Goal: Task Accomplishment & Management: Manage account settings

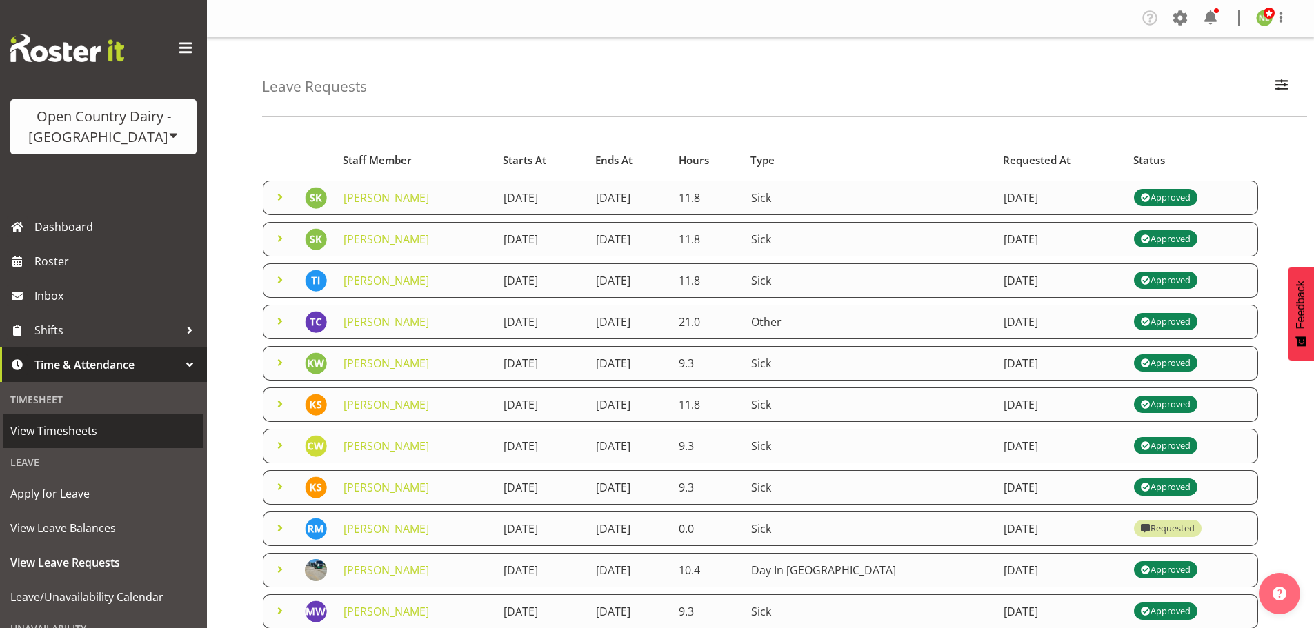
click at [83, 426] on span "View Timesheets" at bounding box center [103, 431] width 186 height 21
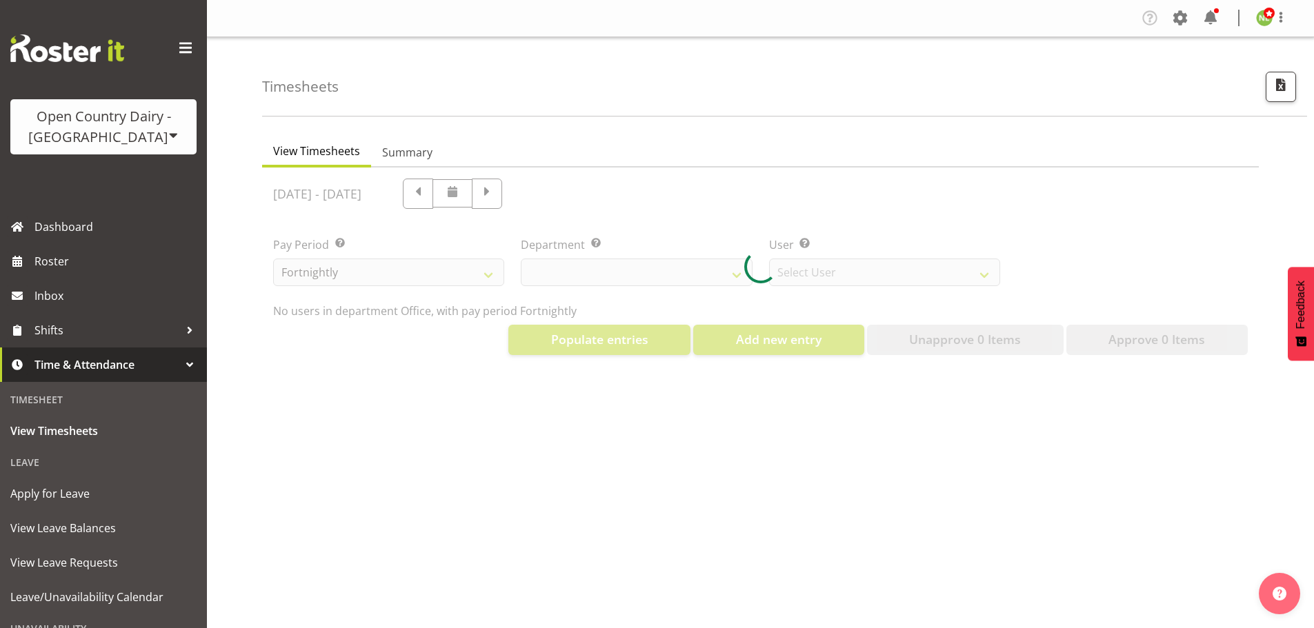
select select "699"
select select "8449"
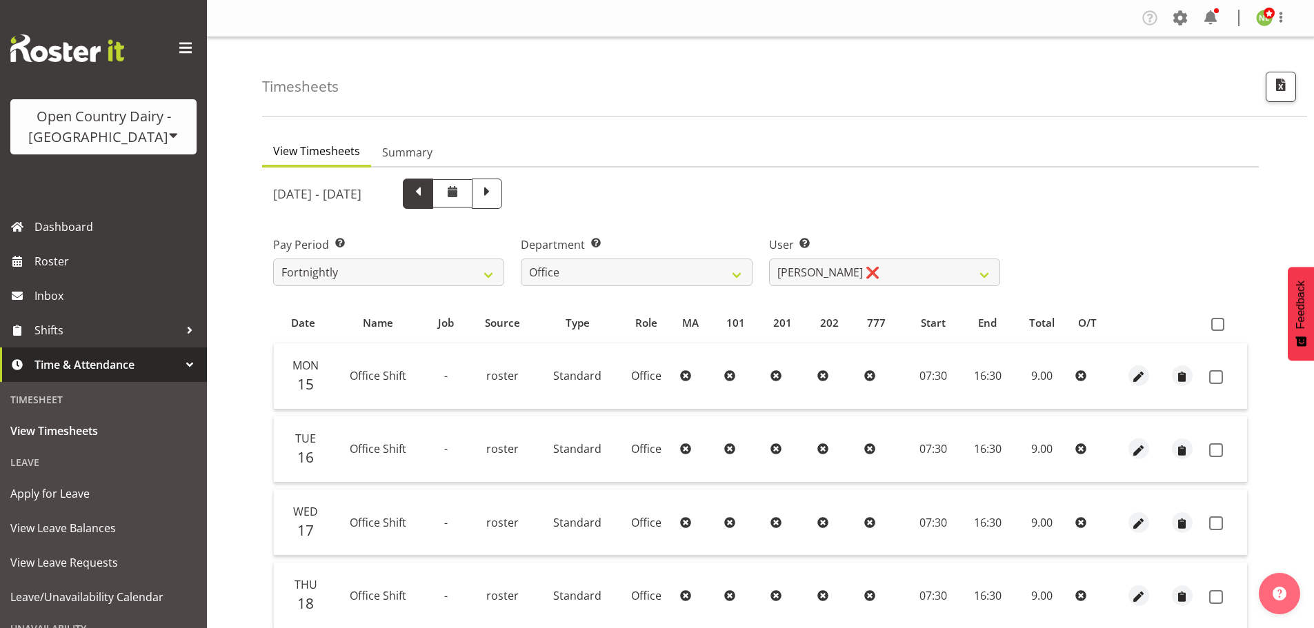
click at [427, 201] on span at bounding box center [418, 192] width 18 height 18
select select
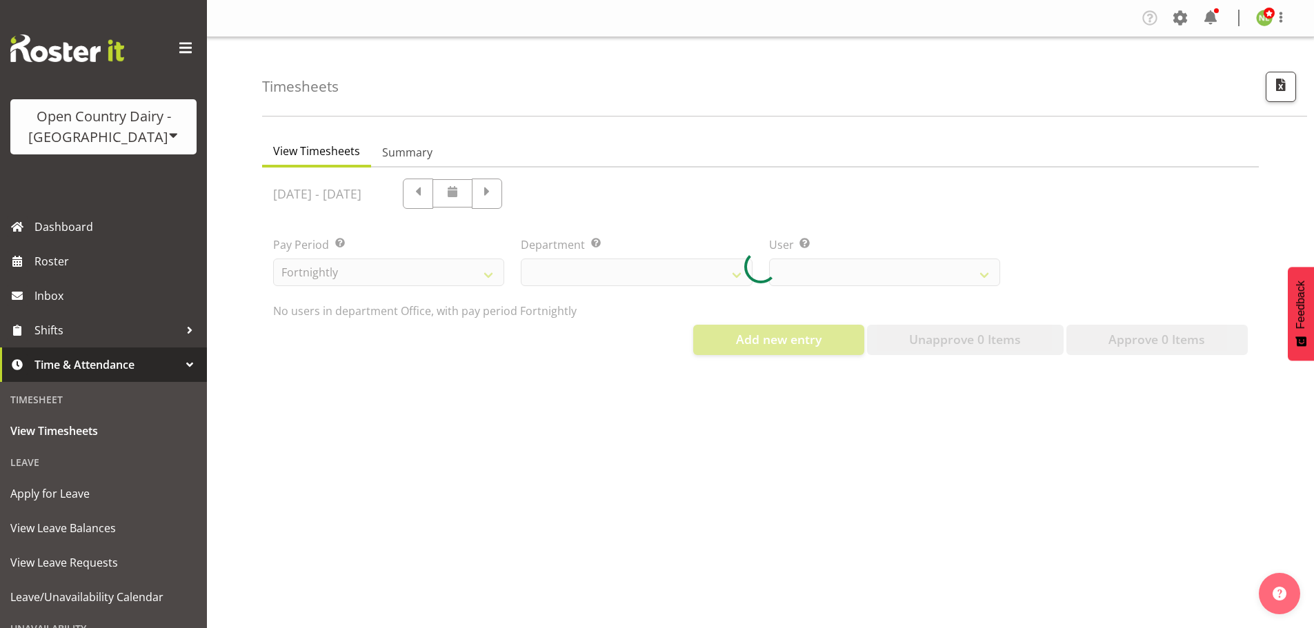
select select "699"
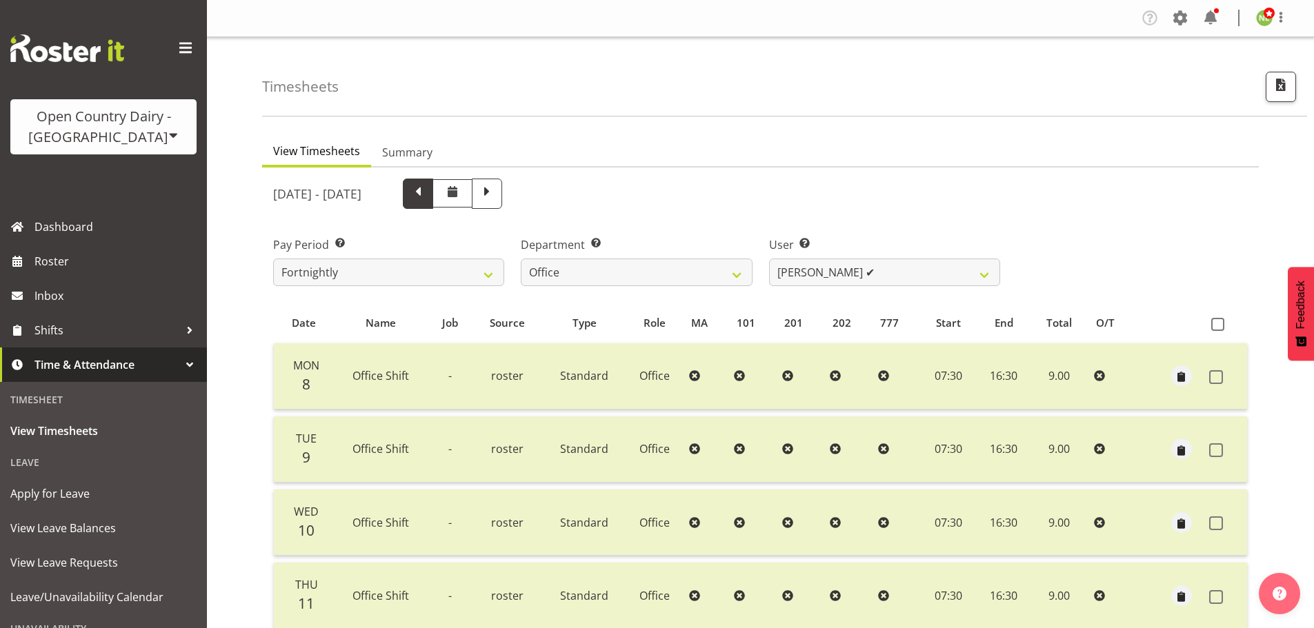
click at [427, 192] on span at bounding box center [418, 192] width 18 height 18
select select
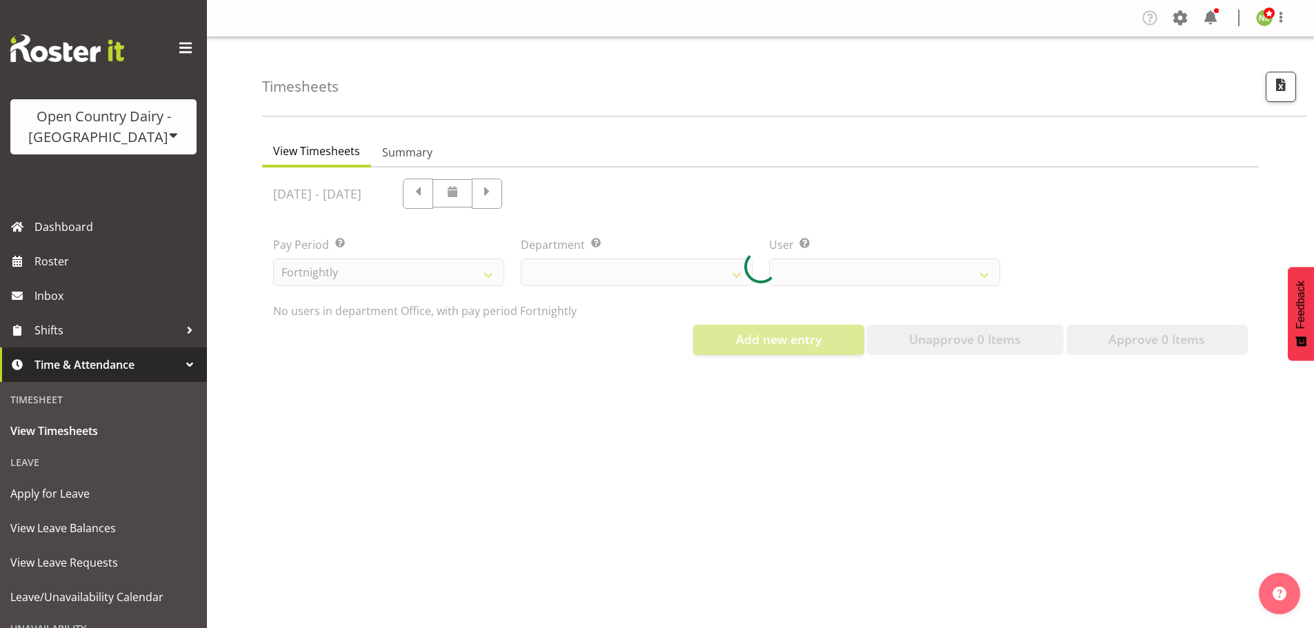
select select "699"
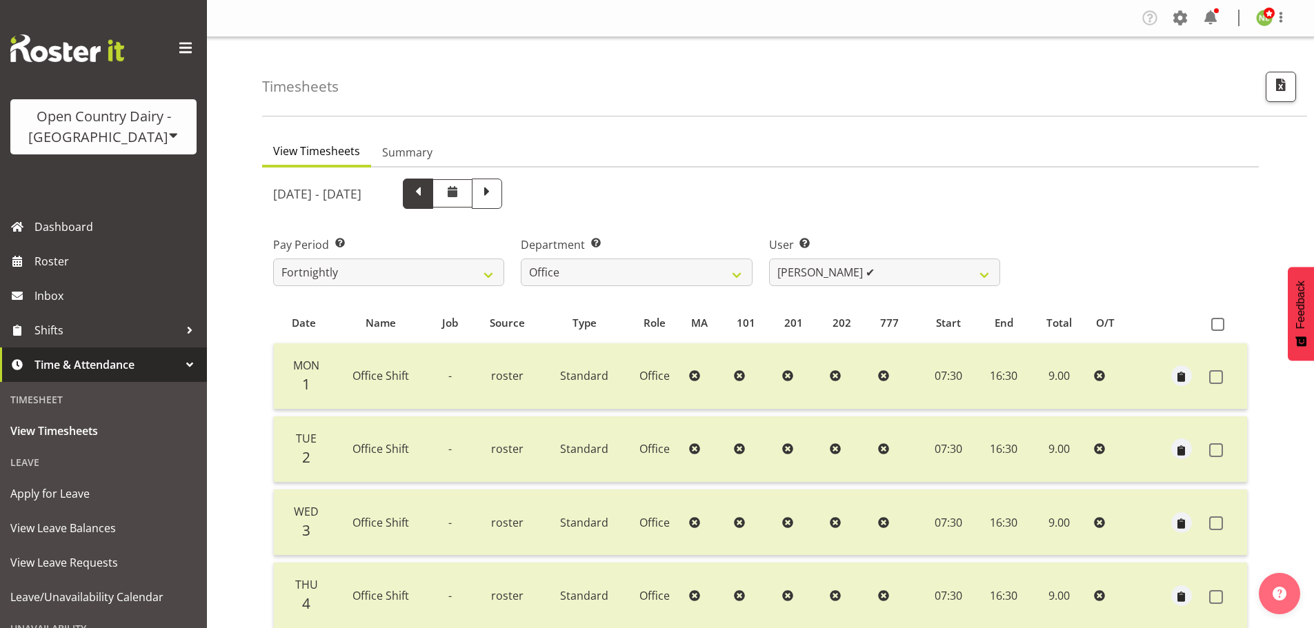
click at [427, 188] on span at bounding box center [418, 192] width 18 height 18
select select
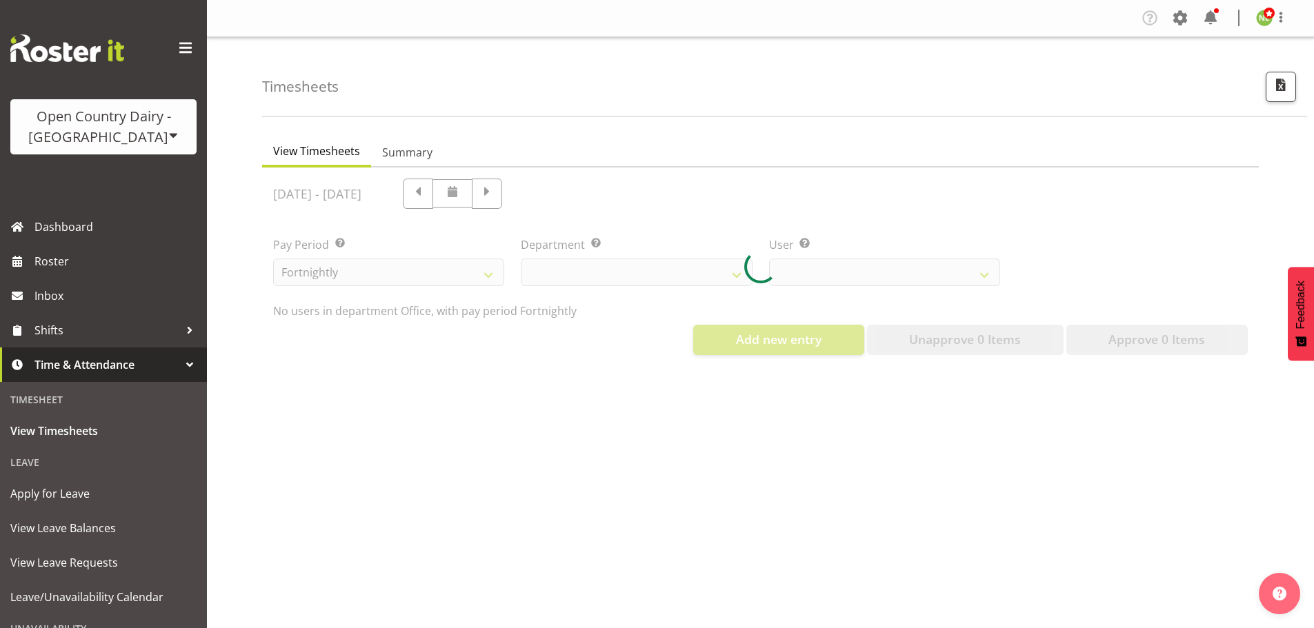
select select "699"
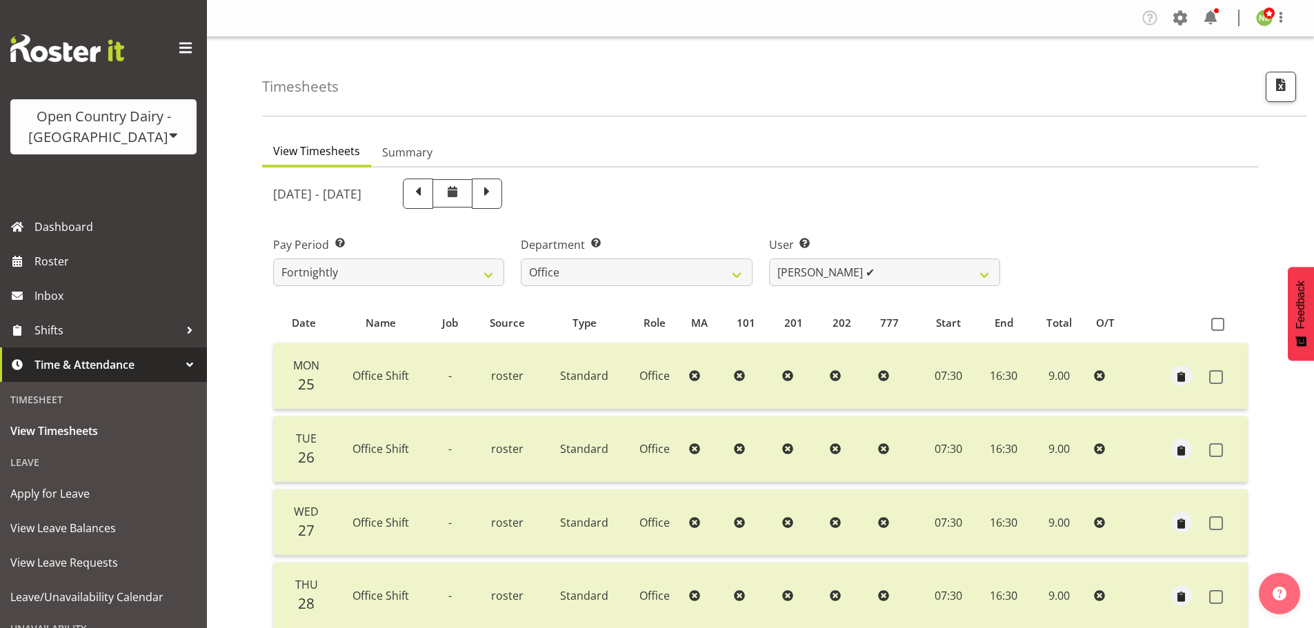
click at [427, 195] on span at bounding box center [418, 192] width 18 height 18
select select
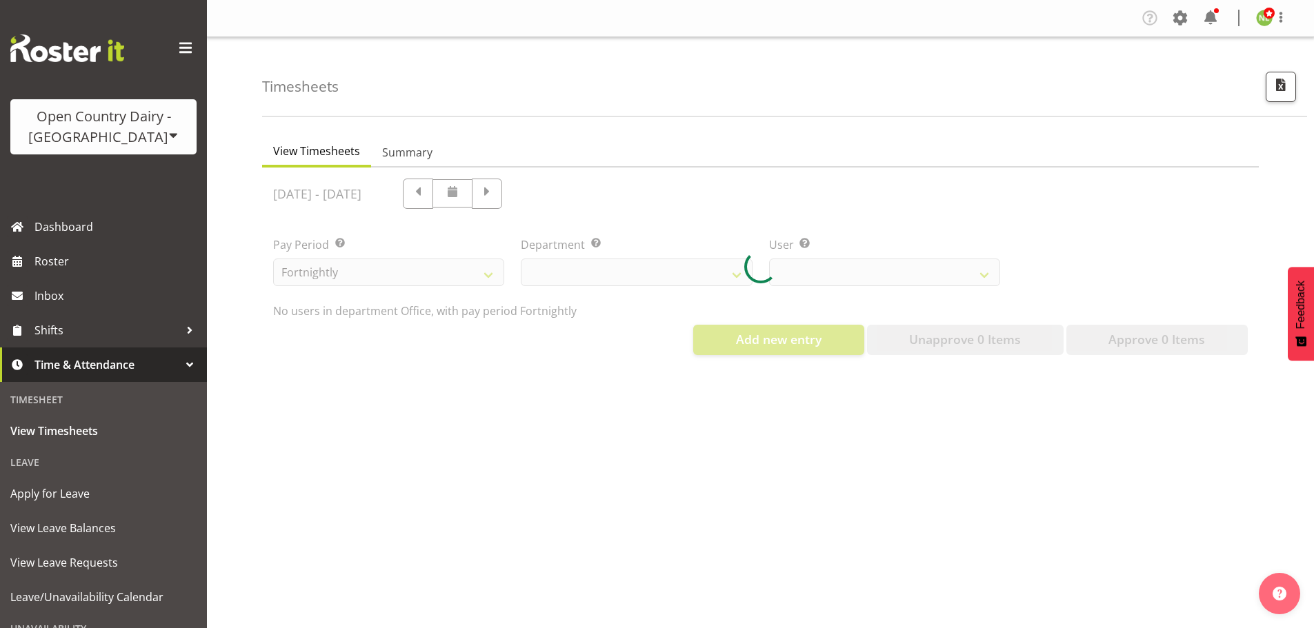
select select "699"
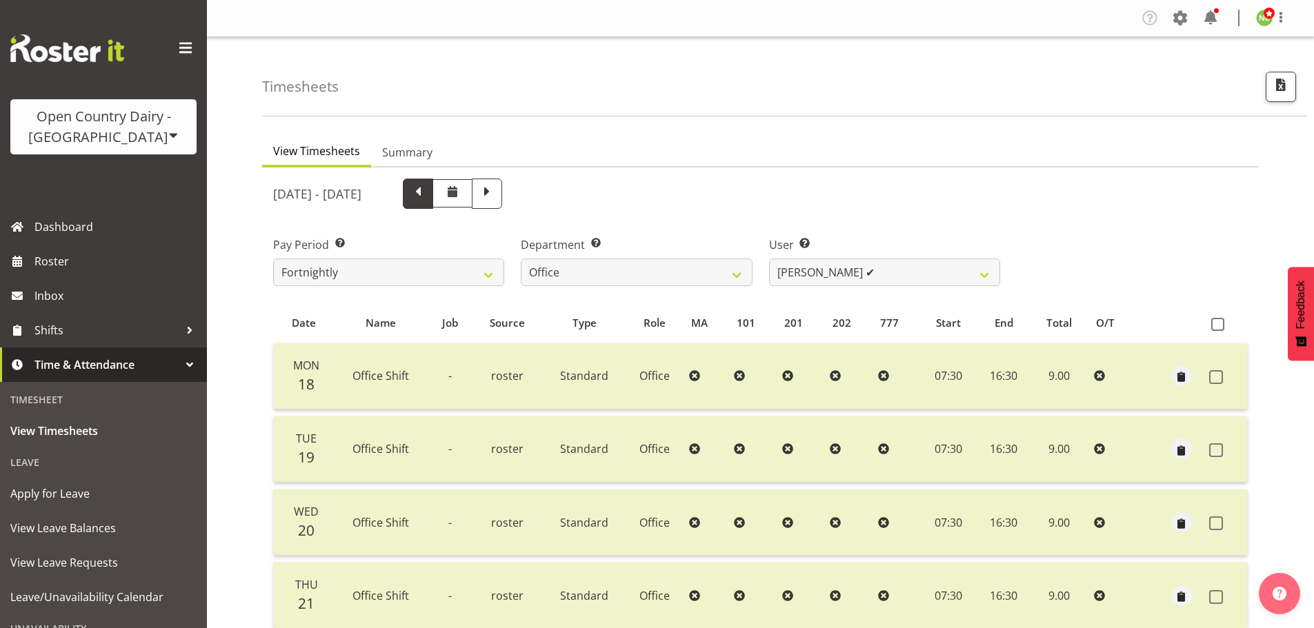
click at [427, 193] on span at bounding box center [418, 192] width 18 height 18
select select
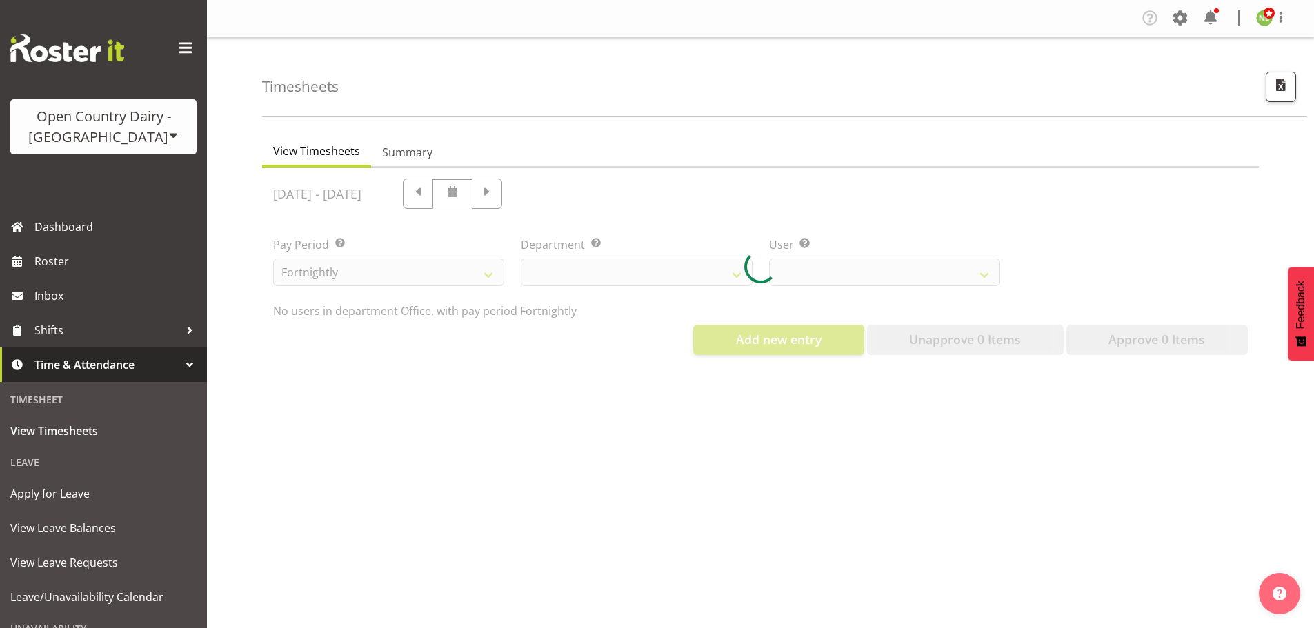
select select "699"
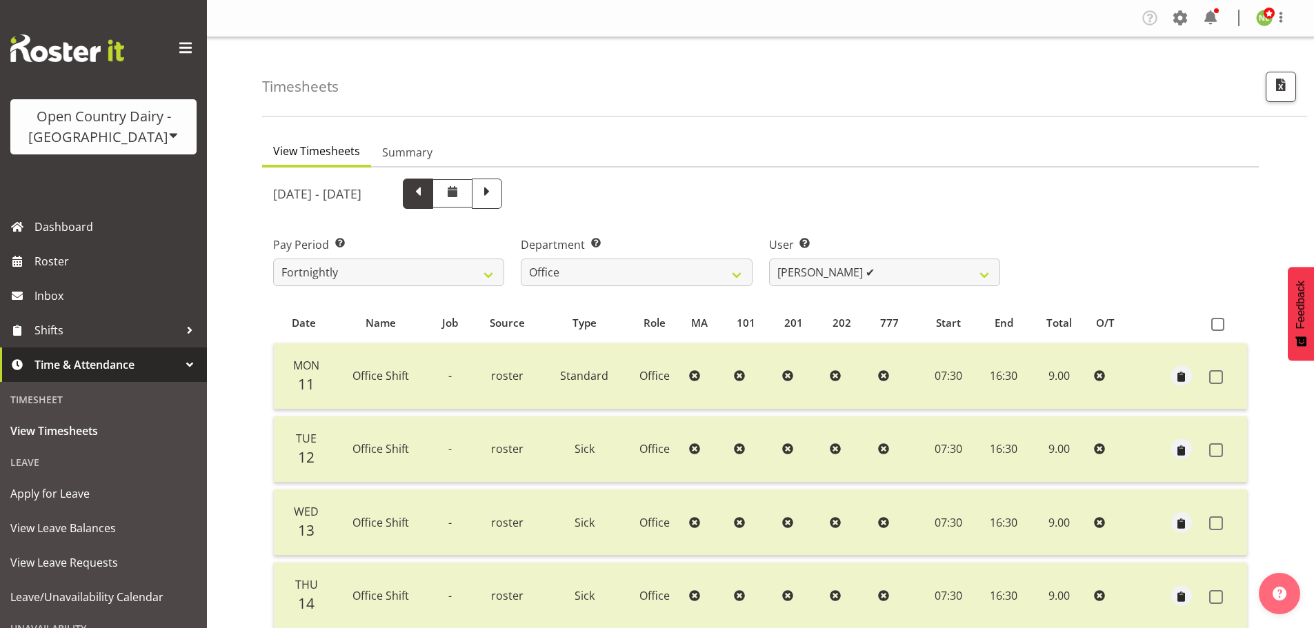
click at [427, 200] on span at bounding box center [418, 192] width 18 height 18
select select
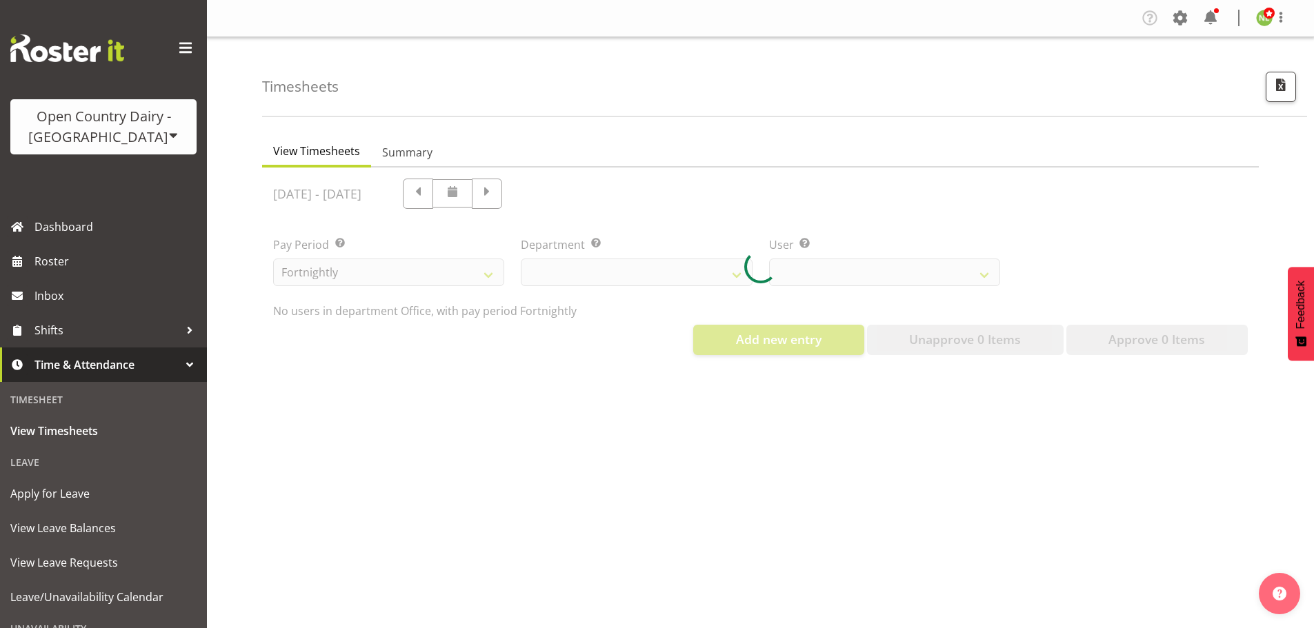
select select "699"
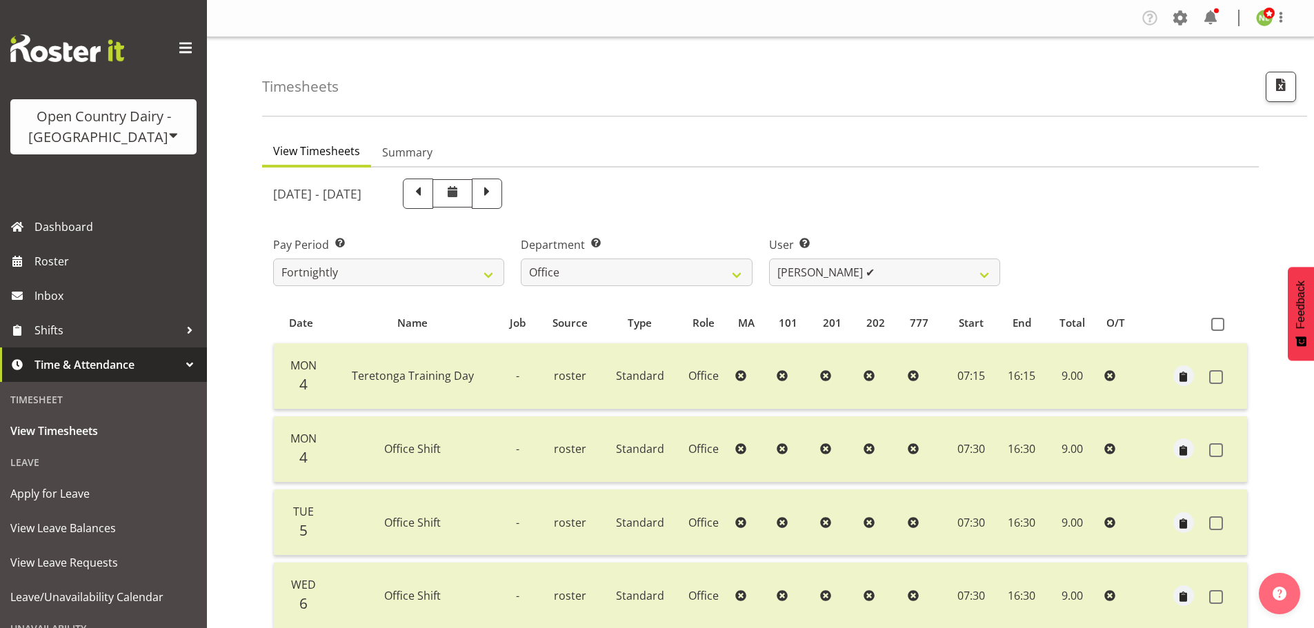
click at [473, 199] on span at bounding box center [453, 193] width 40 height 28
click at [427, 201] on span at bounding box center [418, 192] width 18 height 18
select select
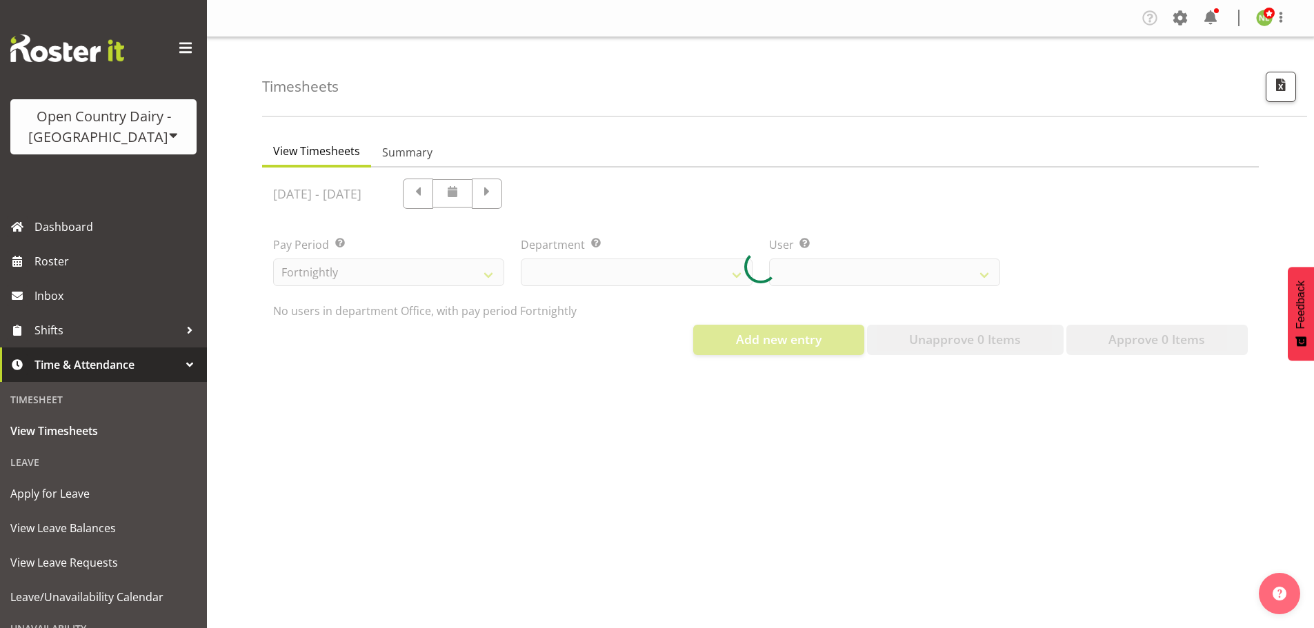
select select "699"
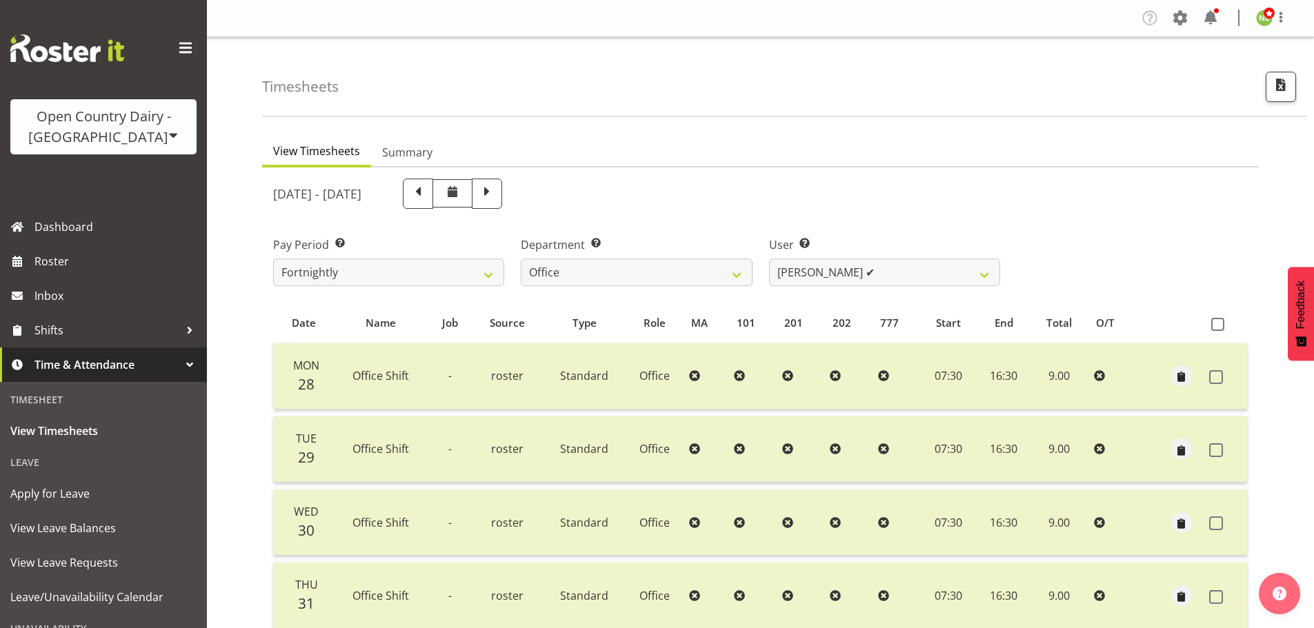
click at [477, 197] on div at bounding box center [760, 553] width 997 height 771
click at [427, 197] on span at bounding box center [418, 192] width 18 height 18
select select
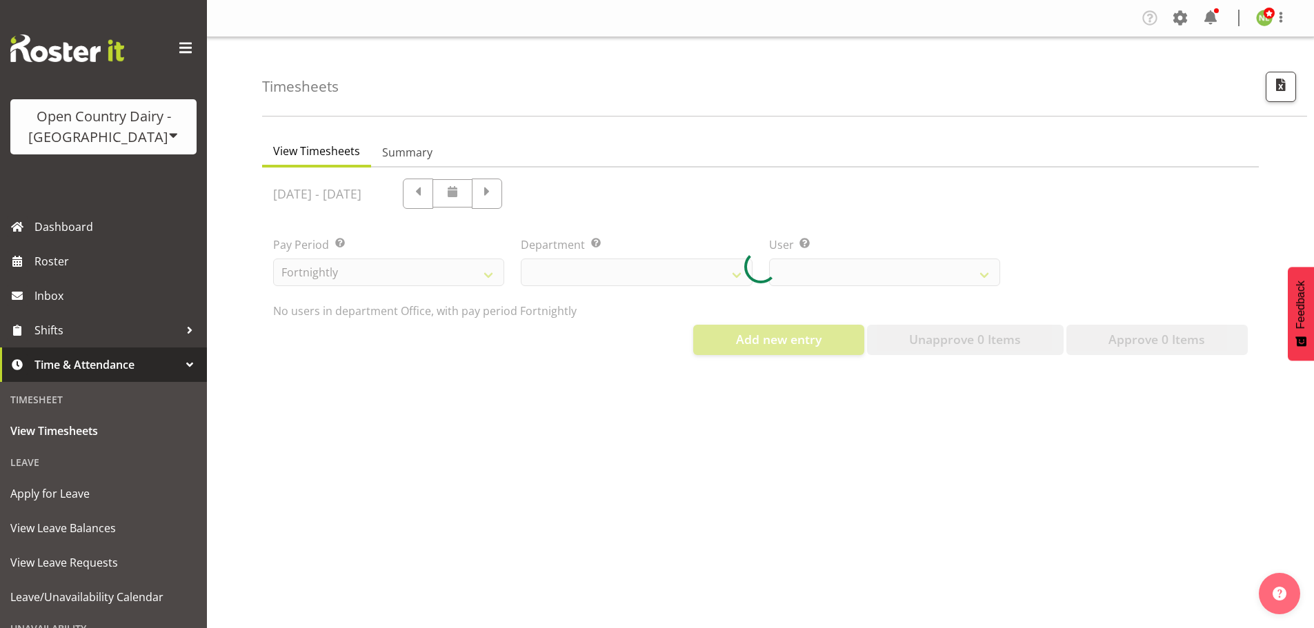
select select "699"
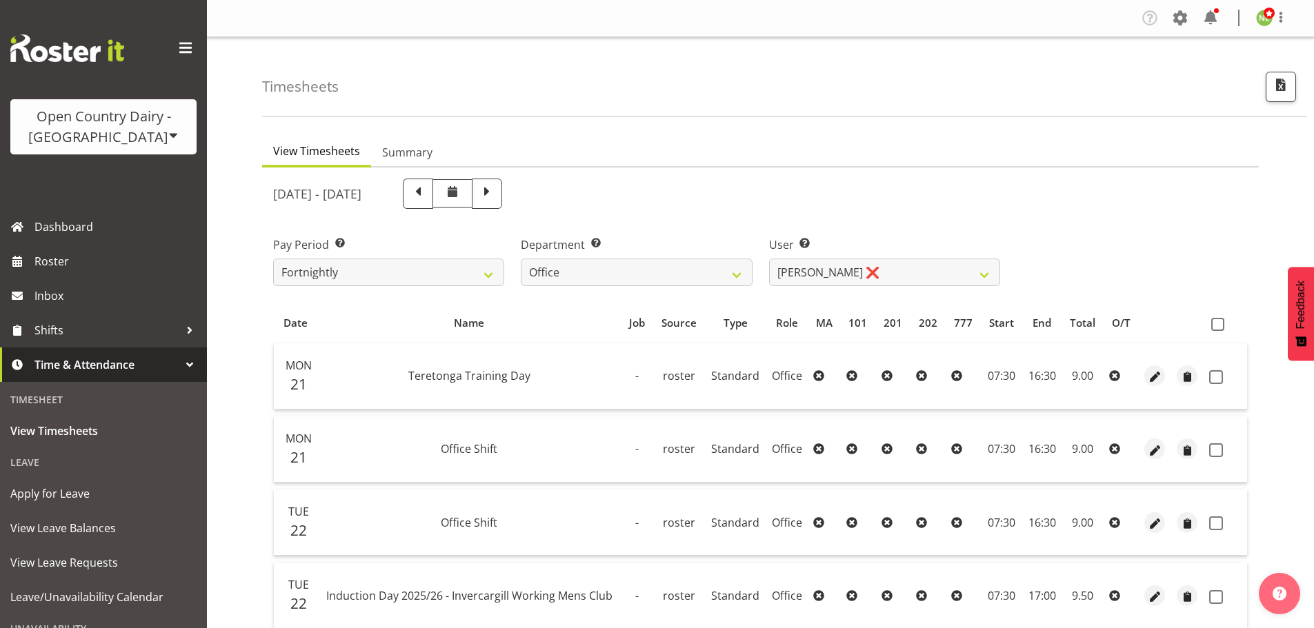
click at [427, 195] on span at bounding box center [418, 192] width 18 height 18
select select
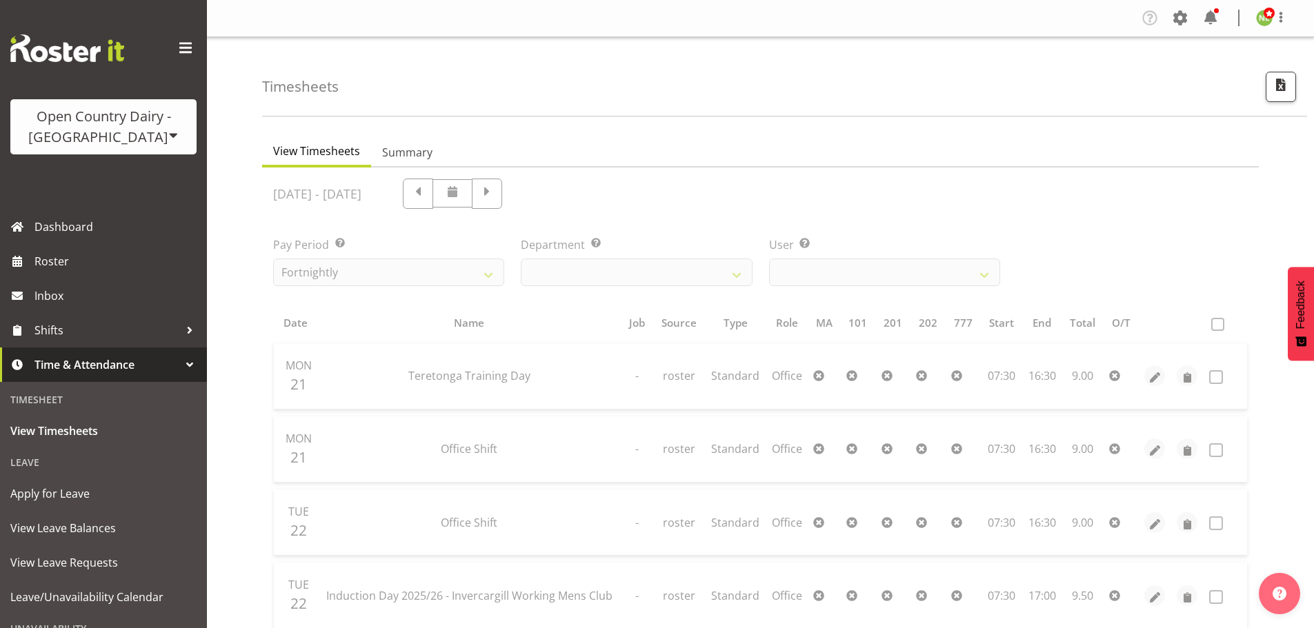
select select "699"
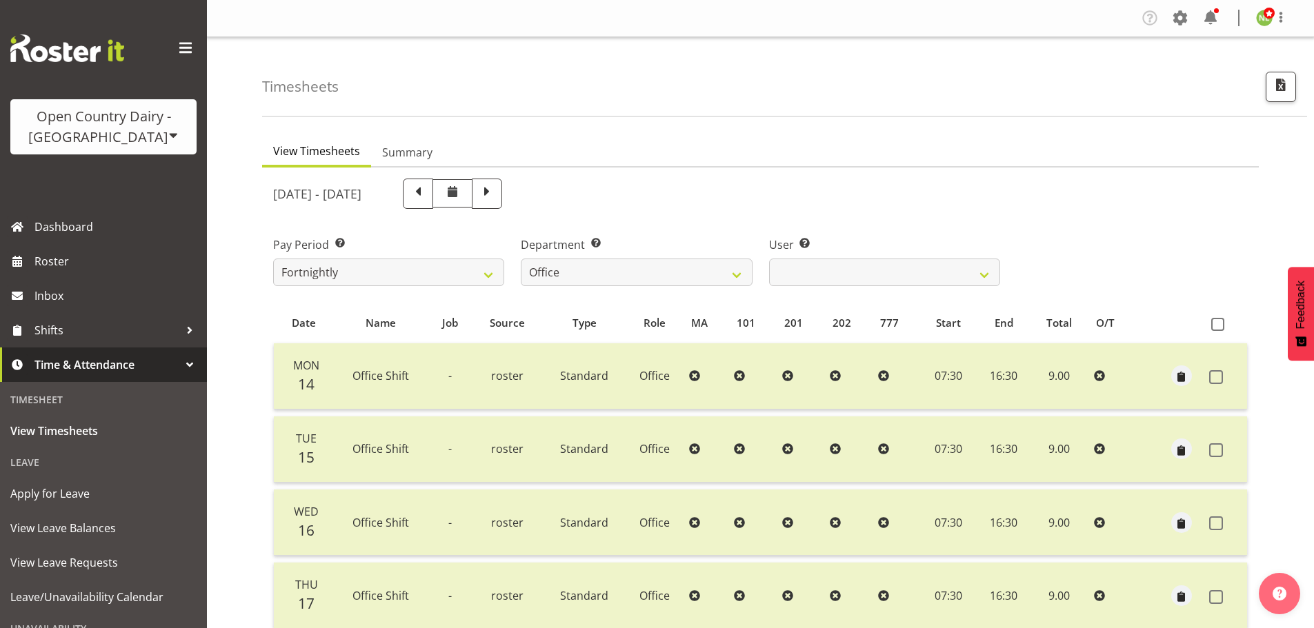
click at [427, 190] on span at bounding box center [418, 192] width 18 height 18
select select
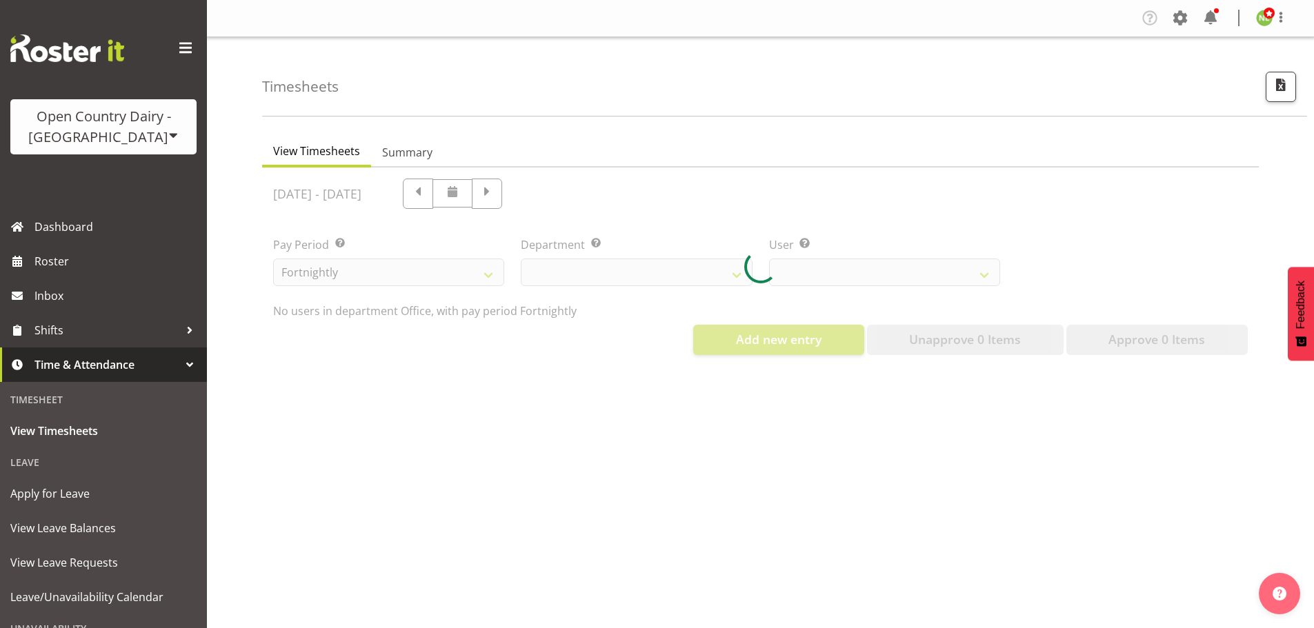
select select "699"
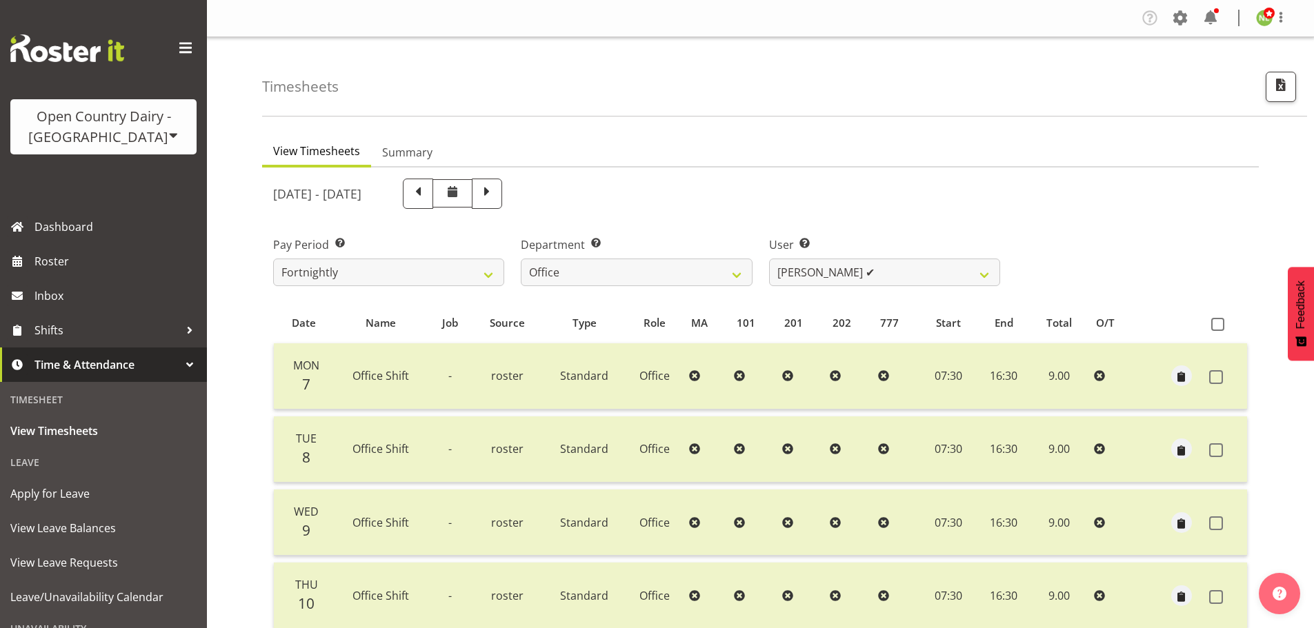
click at [427, 188] on span at bounding box center [418, 192] width 18 height 18
select select
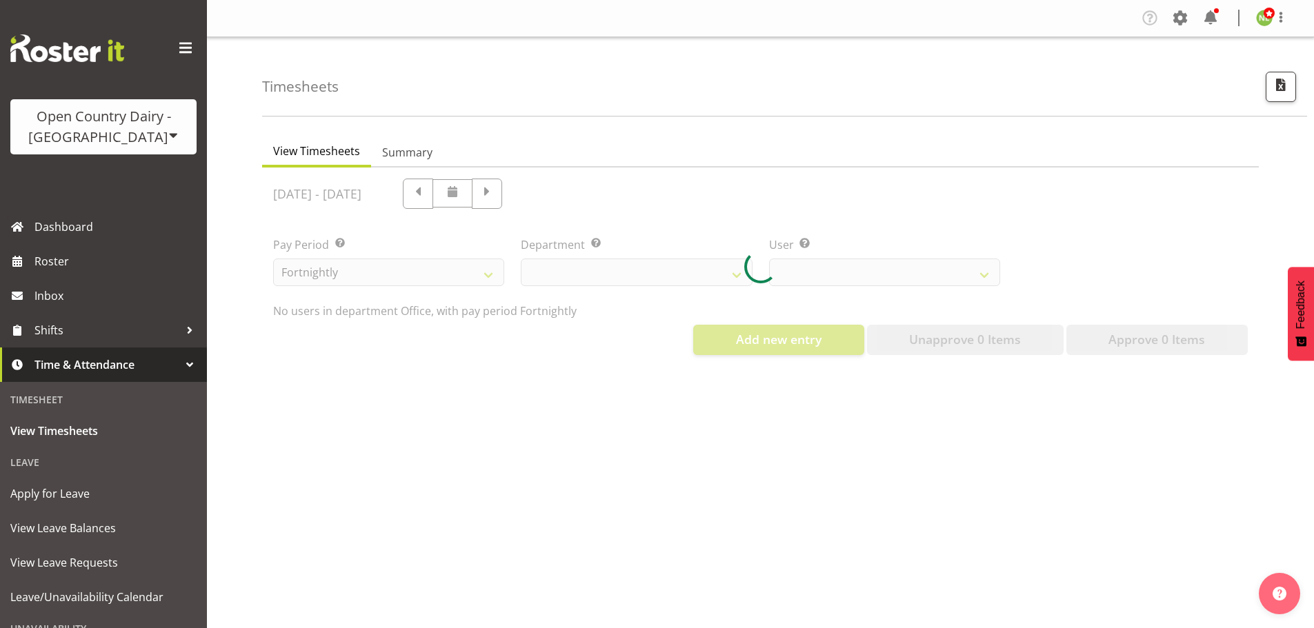
select select "699"
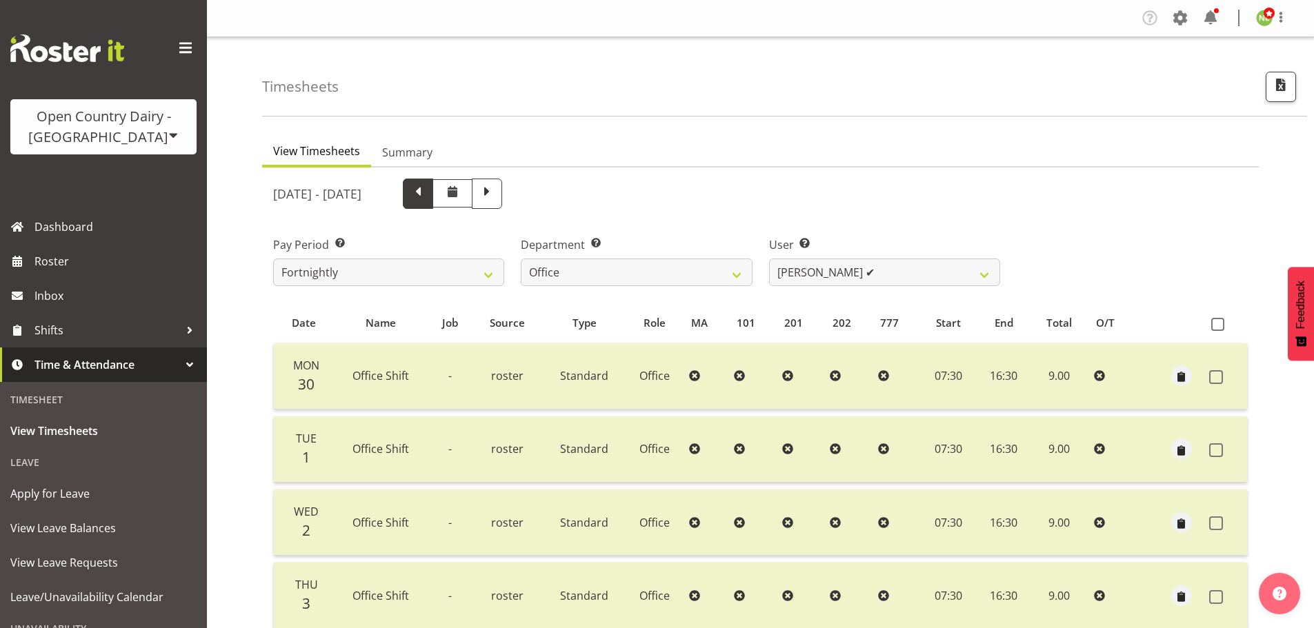
click at [427, 193] on span at bounding box center [418, 192] width 18 height 18
select select
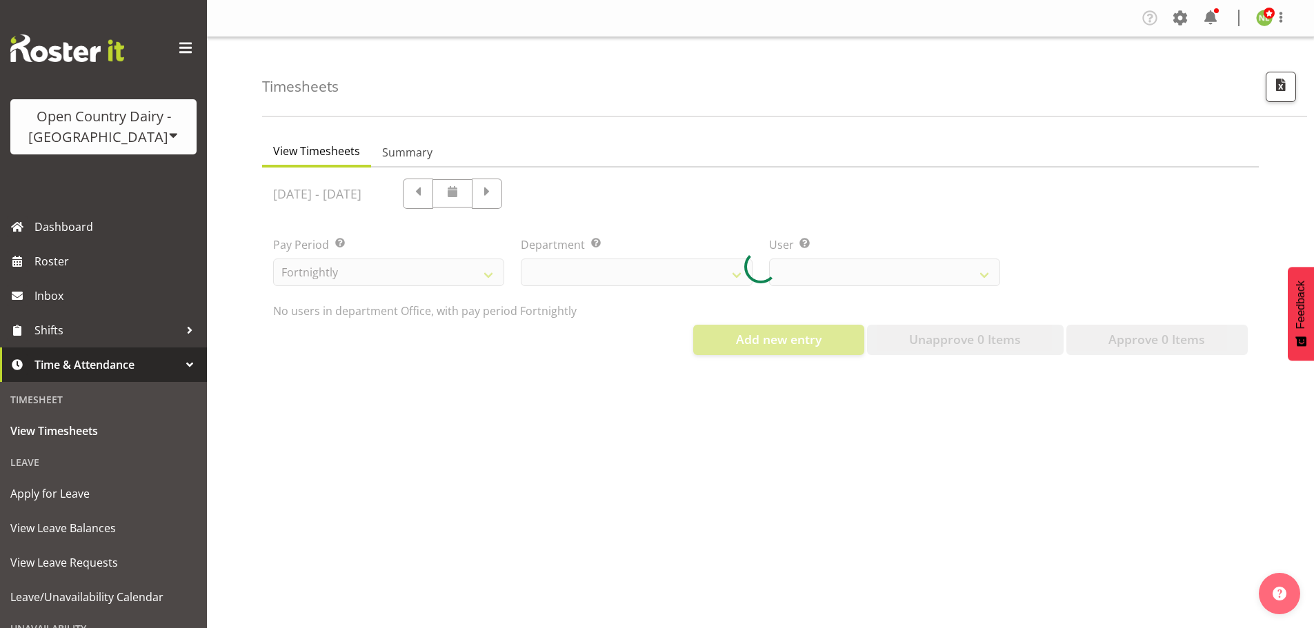
select select "699"
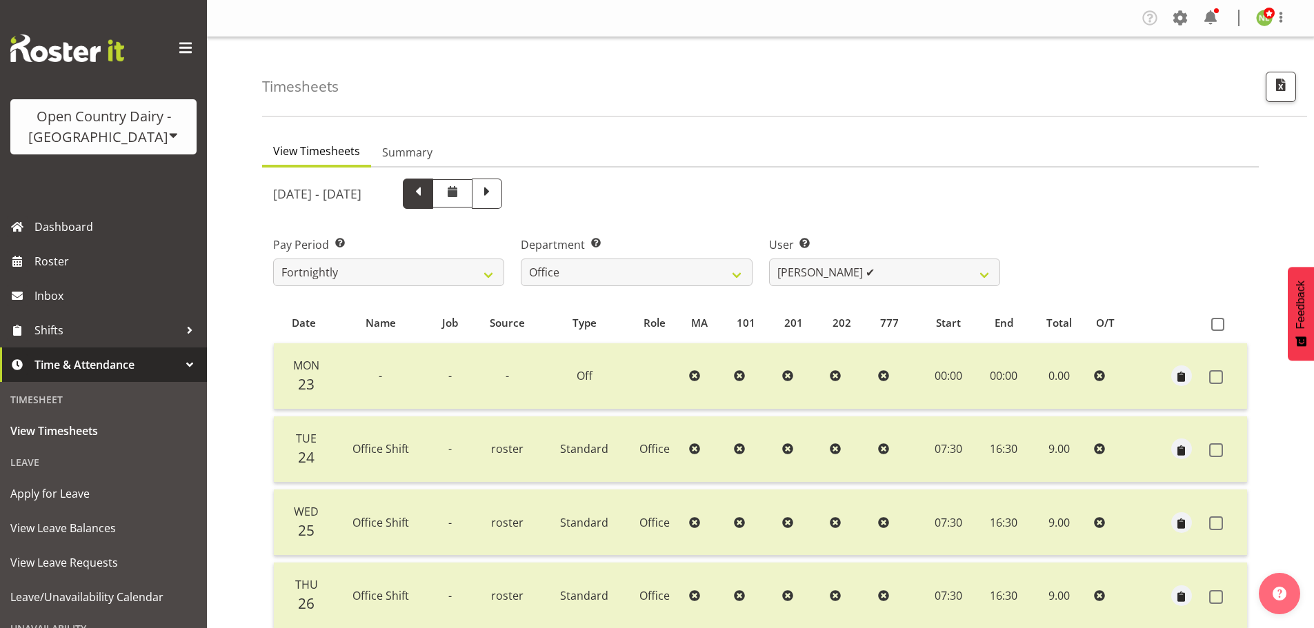
click at [427, 188] on span at bounding box center [418, 192] width 18 height 18
select select
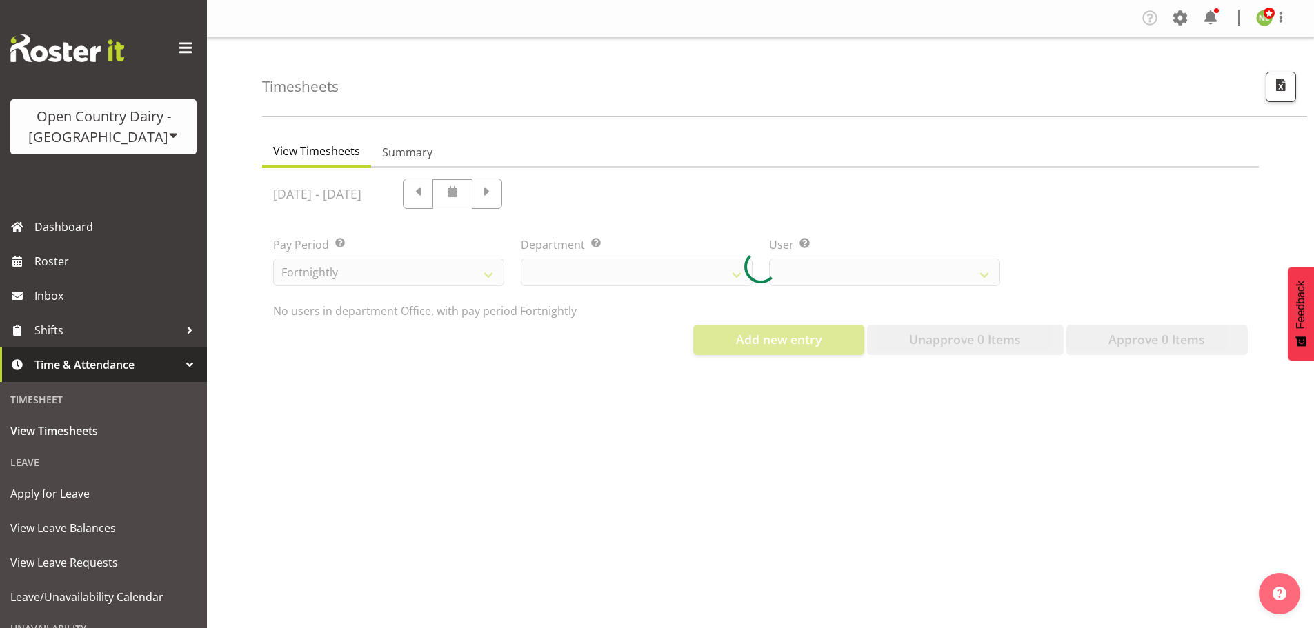
select select "699"
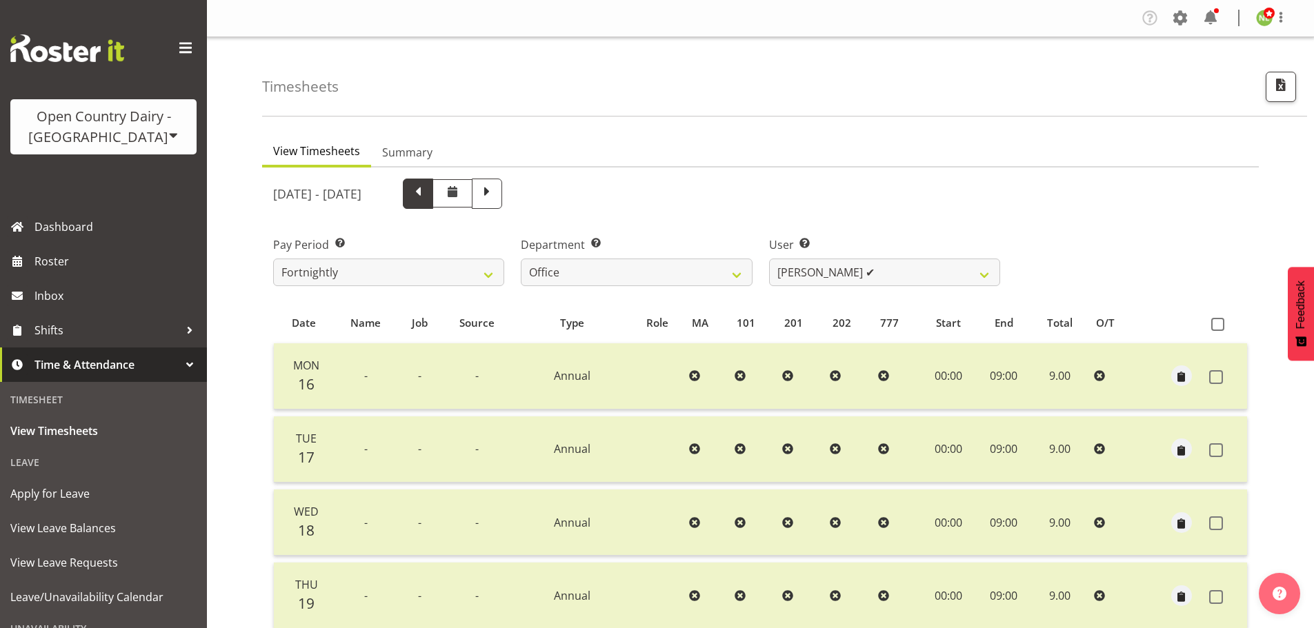
click at [427, 188] on span at bounding box center [418, 192] width 18 height 18
select select
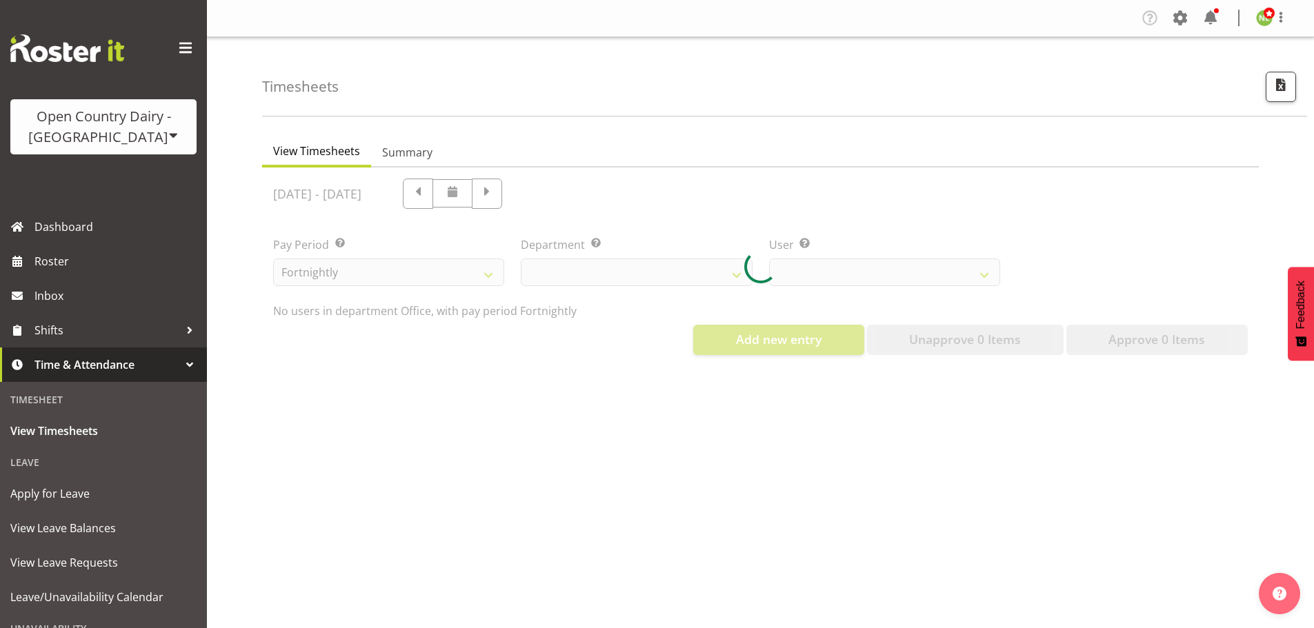
select select "699"
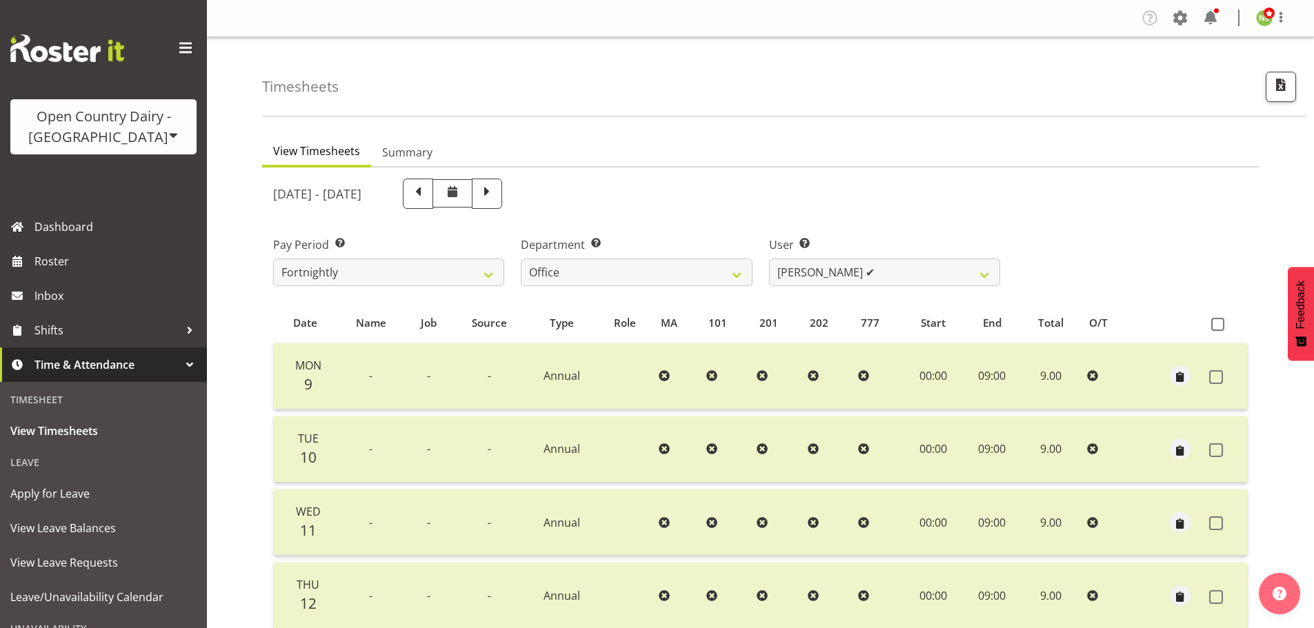
click at [427, 196] on span at bounding box center [418, 192] width 18 height 18
select select
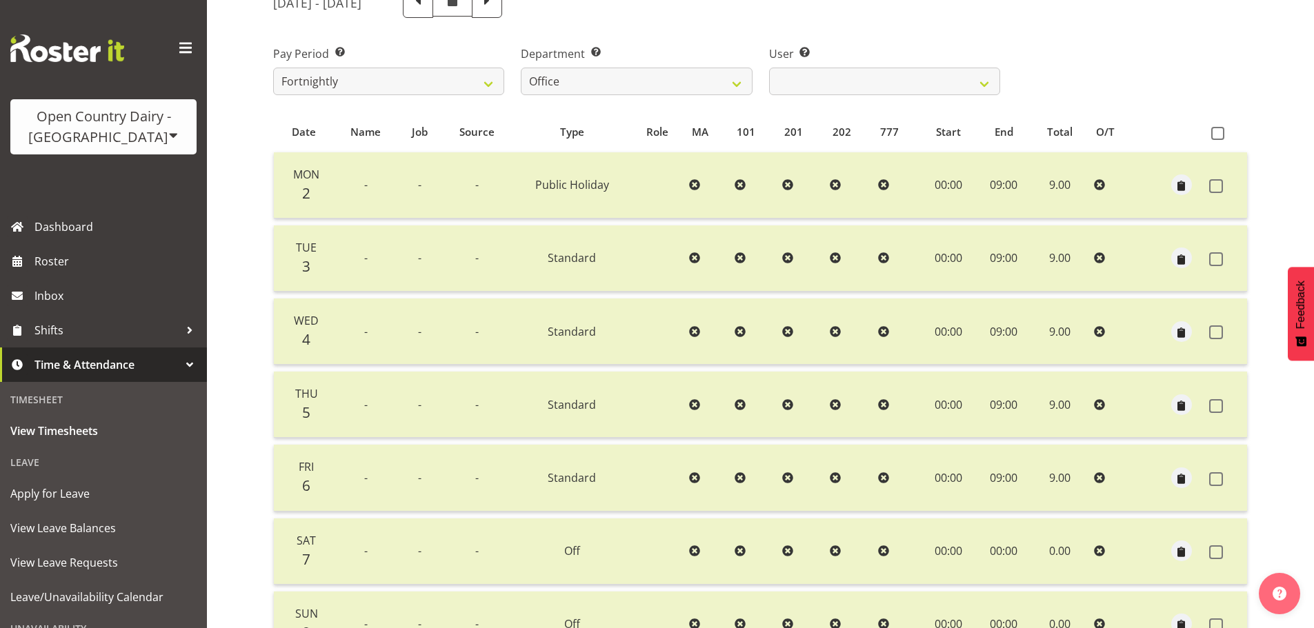
scroll to position [138, 0]
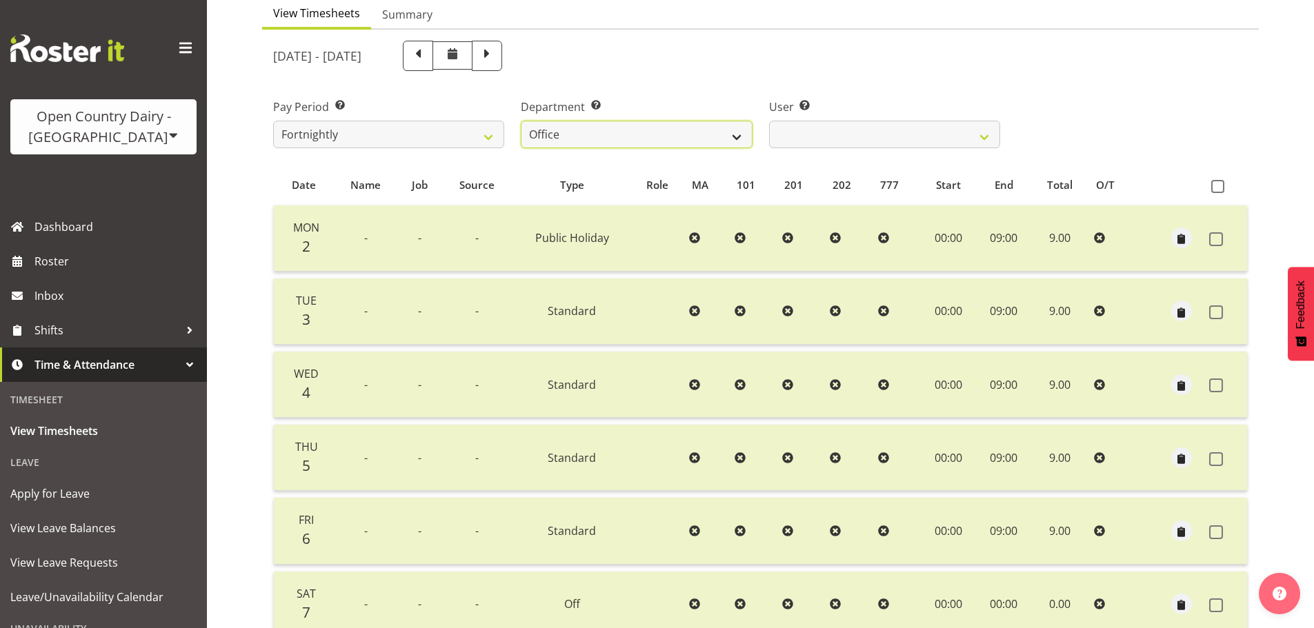
click at [608, 133] on select "734 735 736 737 738 739 851 853 854 855 856 858 861 862 865 867-9032 868 869 87…" at bounding box center [636, 135] width 231 height 28
select select "687"
click at [521, 121] on select "734 735 736 737 738 739 851 853 854 855 856 858 861 862 865 867-9032 868 869 87…" at bounding box center [636, 135] width 231 height 28
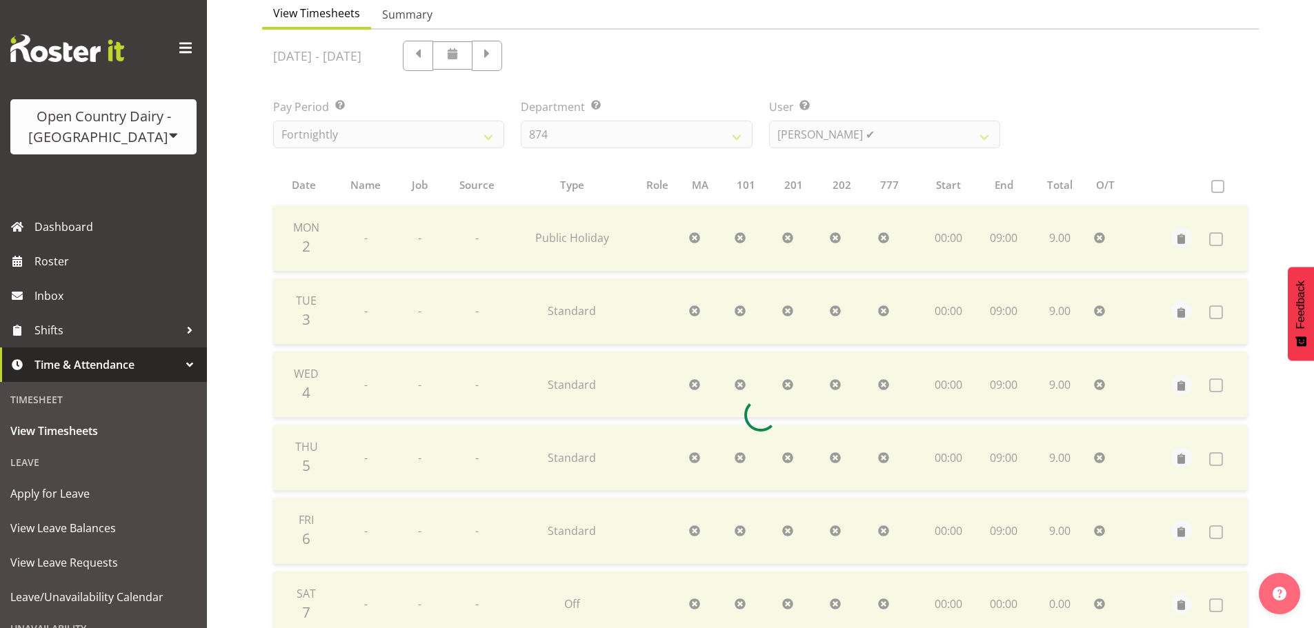
click at [831, 135] on div at bounding box center [760, 415] width 997 height 771
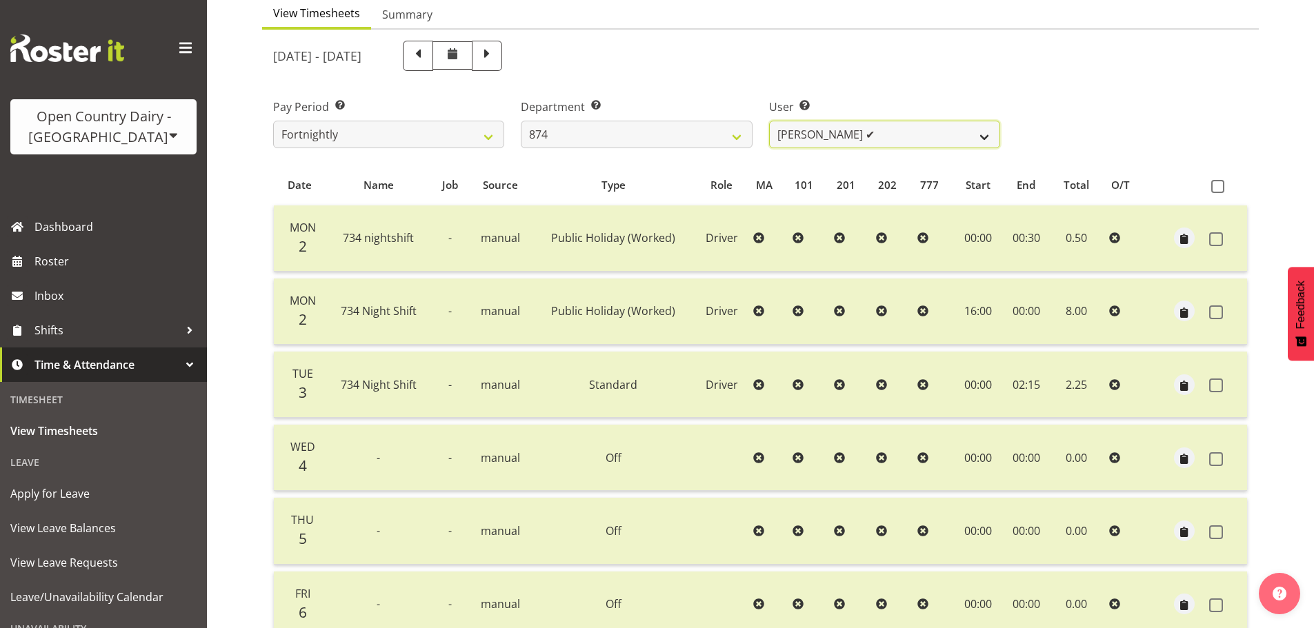
click at [837, 135] on select "[PERSON_NAME] ✔ [PERSON_NAME] ✔ [PERSON_NAME] ✔ [PERSON_NAME] ✔ [PERSON_NAME] ✔" at bounding box center [884, 135] width 231 height 28
select select "7508"
click at [769, 121] on select "[PERSON_NAME] ✔ [PERSON_NAME] ✔ [PERSON_NAME] ✔ [PERSON_NAME] ✔ [PERSON_NAME] ✔" at bounding box center [884, 135] width 231 height 28
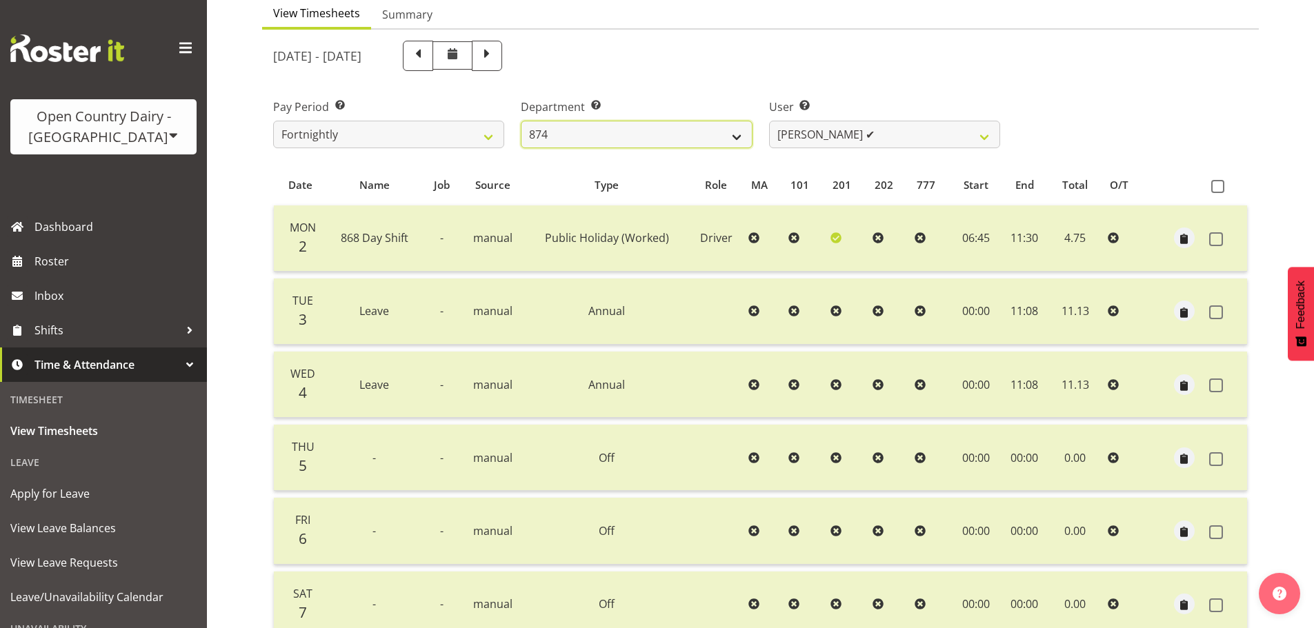
click at [586, 133] on select "734 735 736 737 738 739 851 853 854 855 856 858 861 862 865 867-9032 868 869 87…" at bounding box center [636, 135] width 231 height 28
select select "905"
click at [521, 121] on select "734 735 736 737 738 739 851 853 854 855 856 858 861 862 865 867-9032 868 869 87…" at bounding box center [636, 135] width 231 height 28
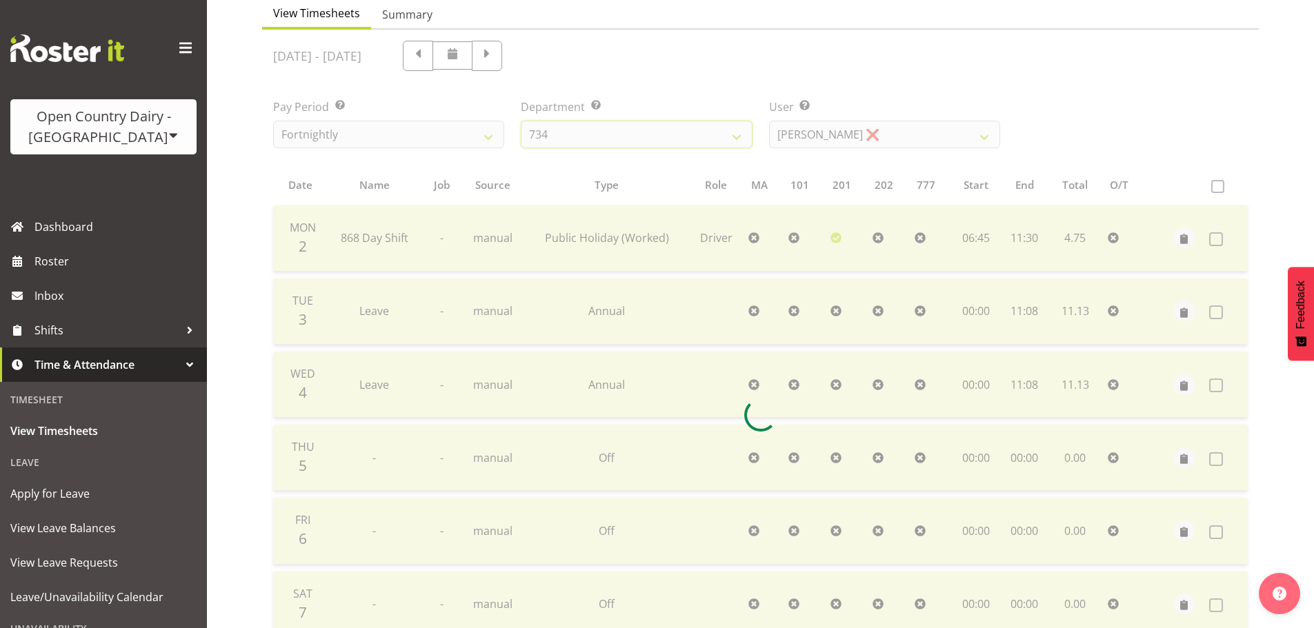
scroll to position [61, 0]
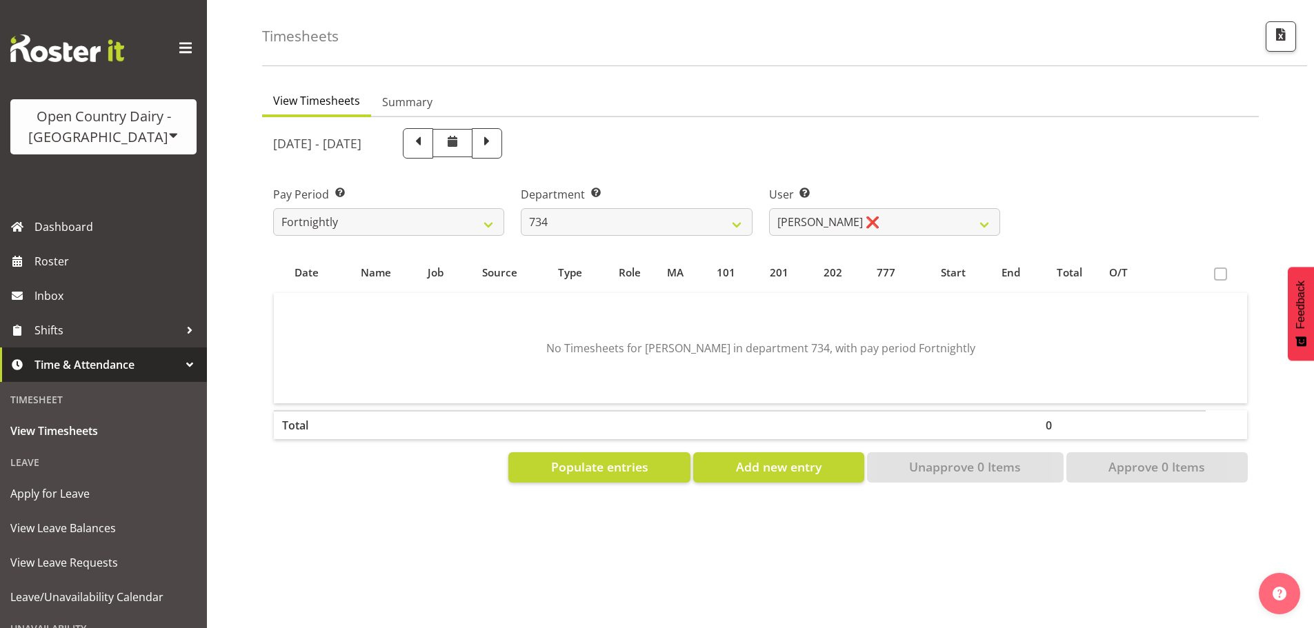
click at [851, 135] on div "[DATE] - [DATE]" at bounding box center [636, 143] width 727 height 30
click at [866, 217] on select "[PERSON_NAME] ❌ [PERSON_NAME] ✔ [PERSON_NAME] ❌ [PERSON_NAME] ✔" at bounding box center [884, 222] width 231 height 28
select select "9998"
click at [769, 208] on select "[PERSON_NAME] ❌ [PERSON_NAME] ✔ [PERSON_NAME] ❌ [PERSON_NAME] ✔" at bounding box center [884, 222] width 231 height 28
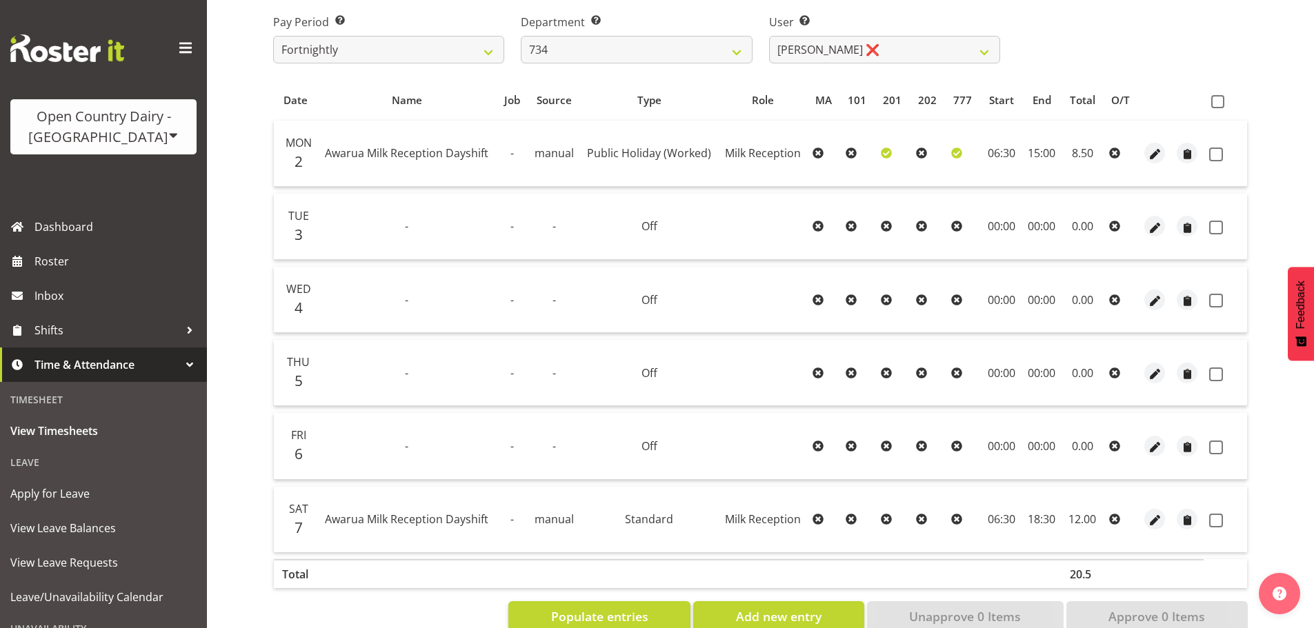
scroll to position [189, 0]
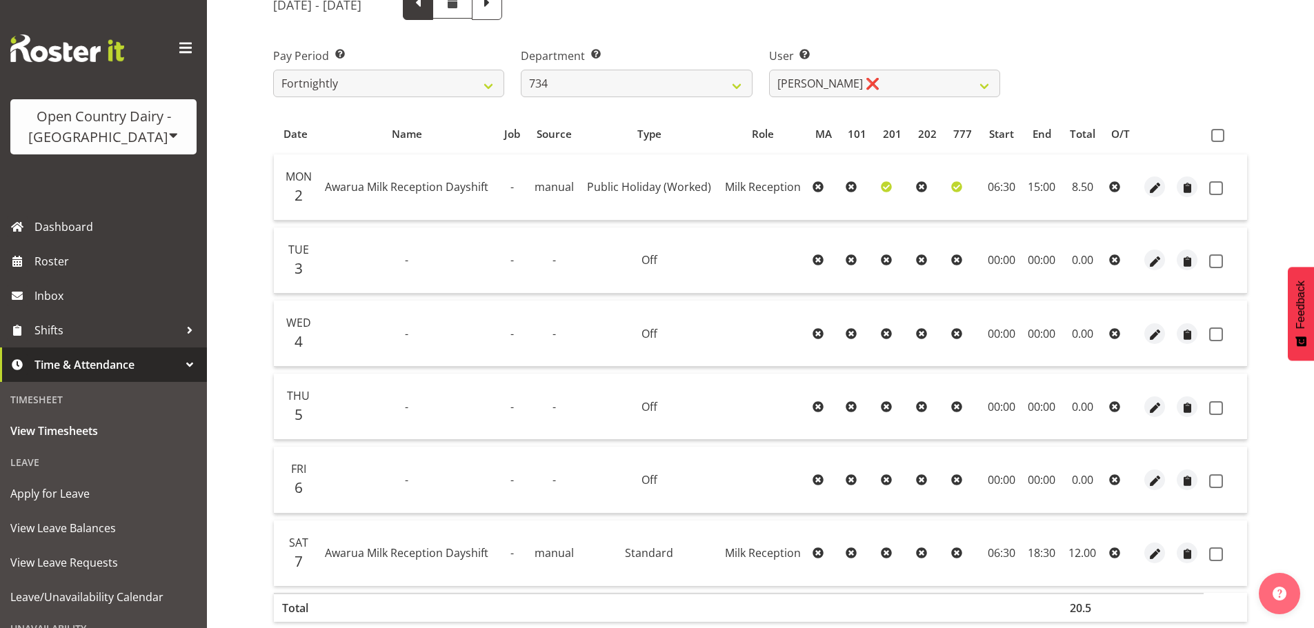
click at [433, 11] on span at bounding box center [418, 5] width 30 height 30
select select
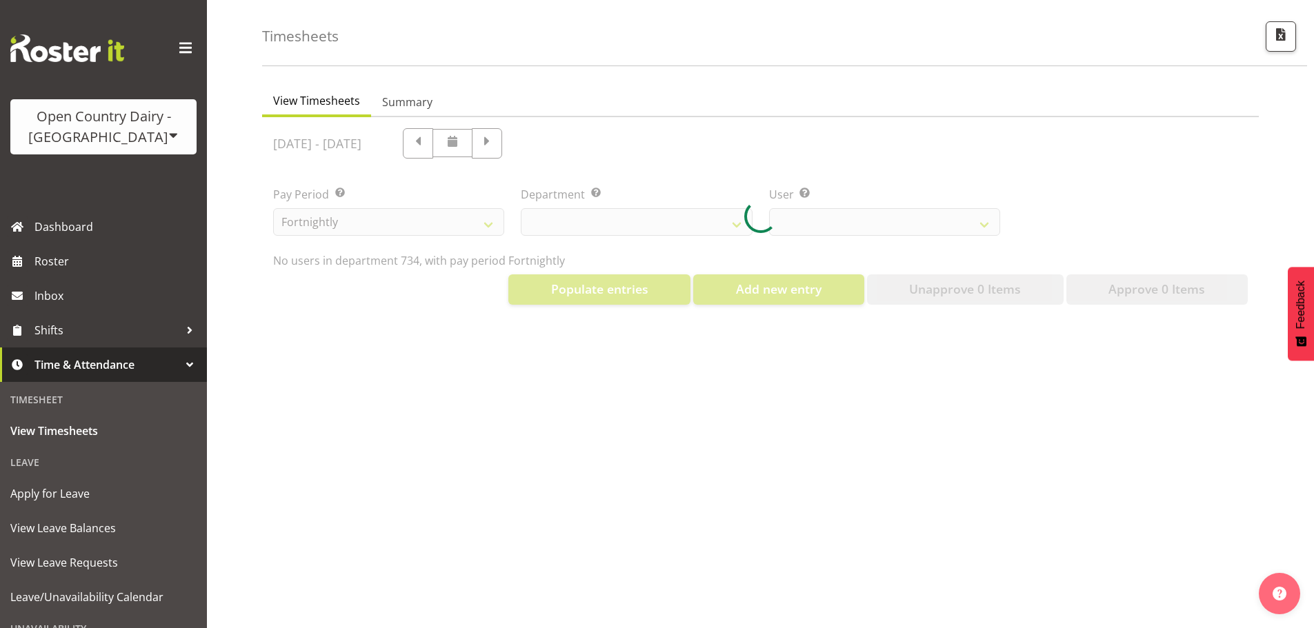
scroll to position [61, 0]
select select "9998"
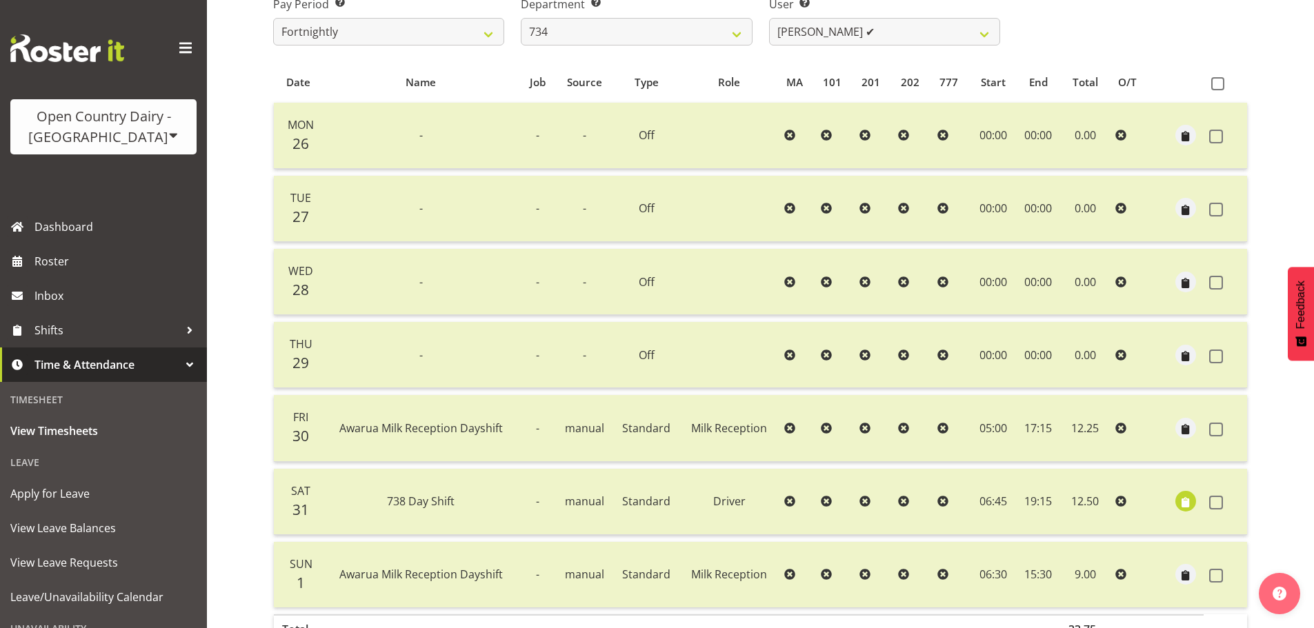
scroll to position [327, 0]
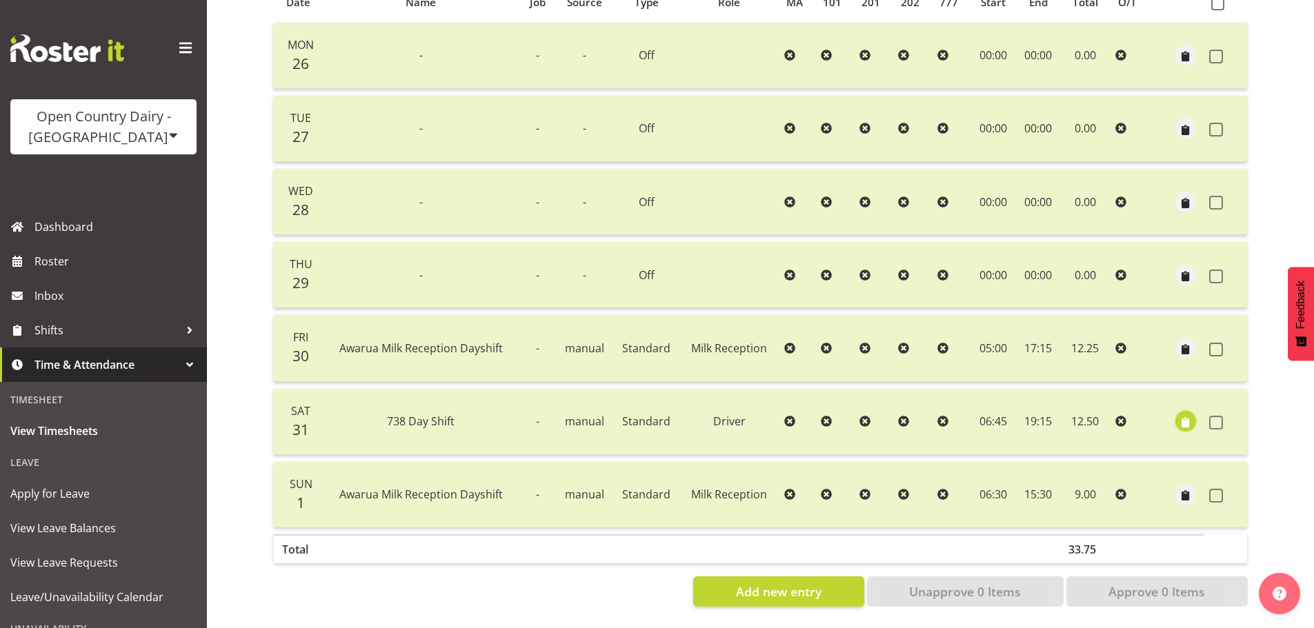
click at [1187, 417] on span "button" at bounding box center [1186, 423] width 16 height 16
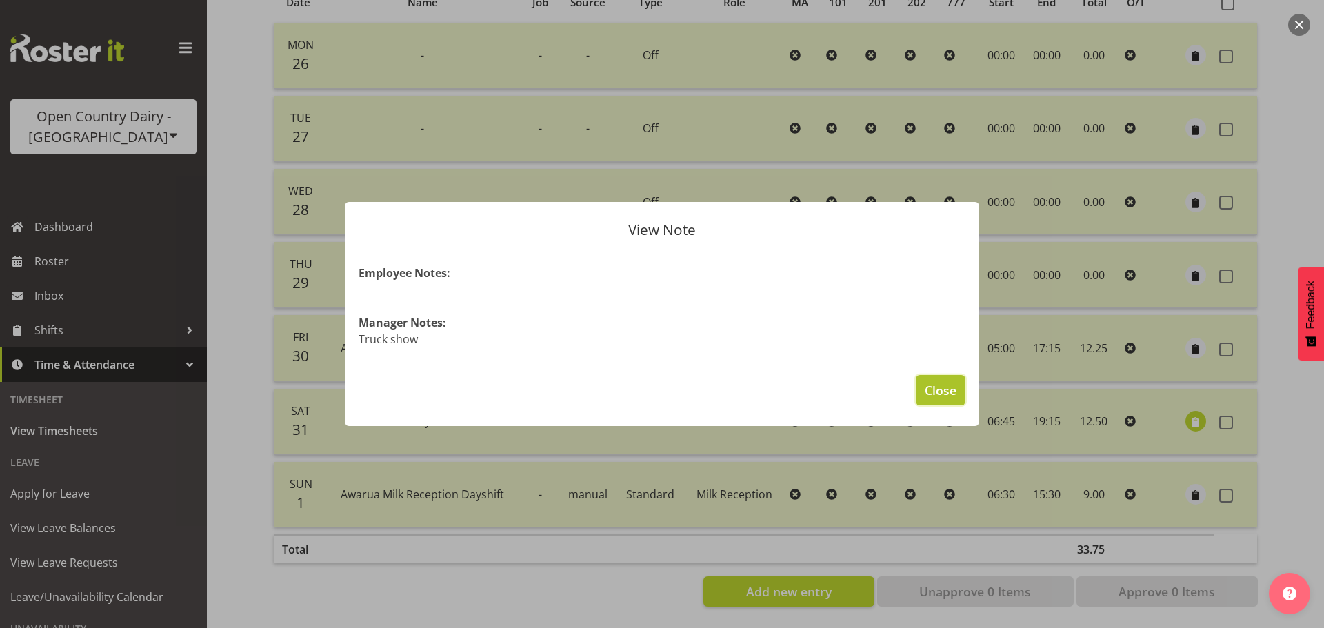
click at [941, 395] on span "Close" at bounding box center [941, 390] width 32 height 18
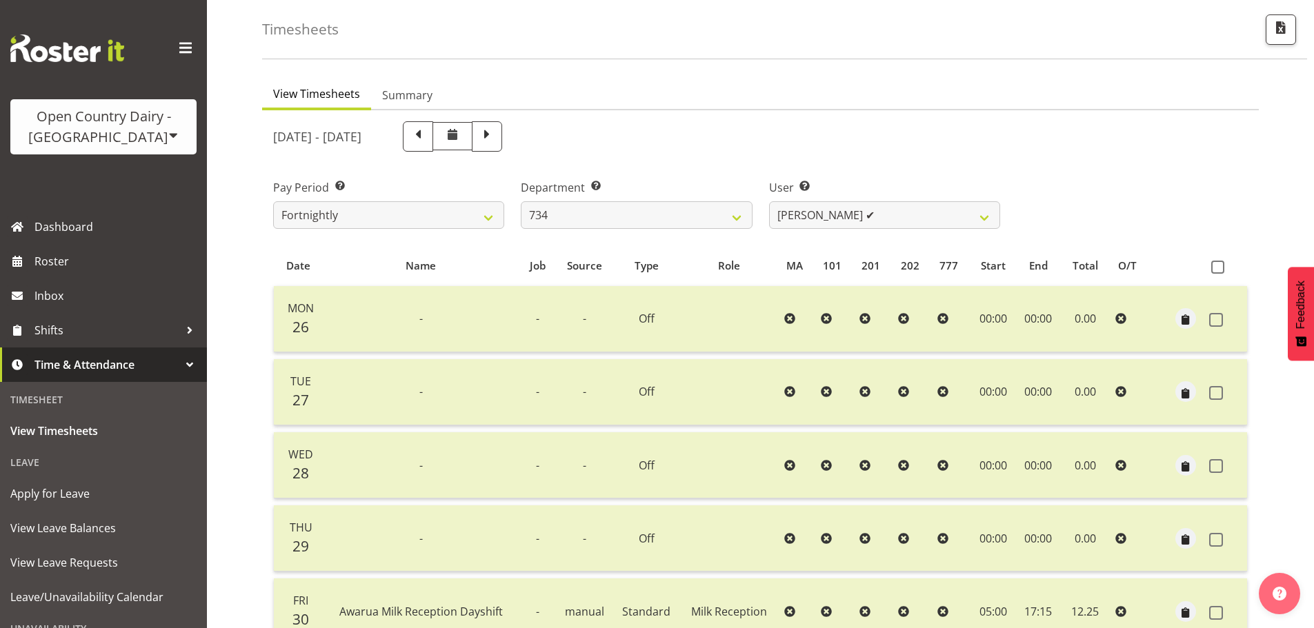
scroll to position [51, 0]
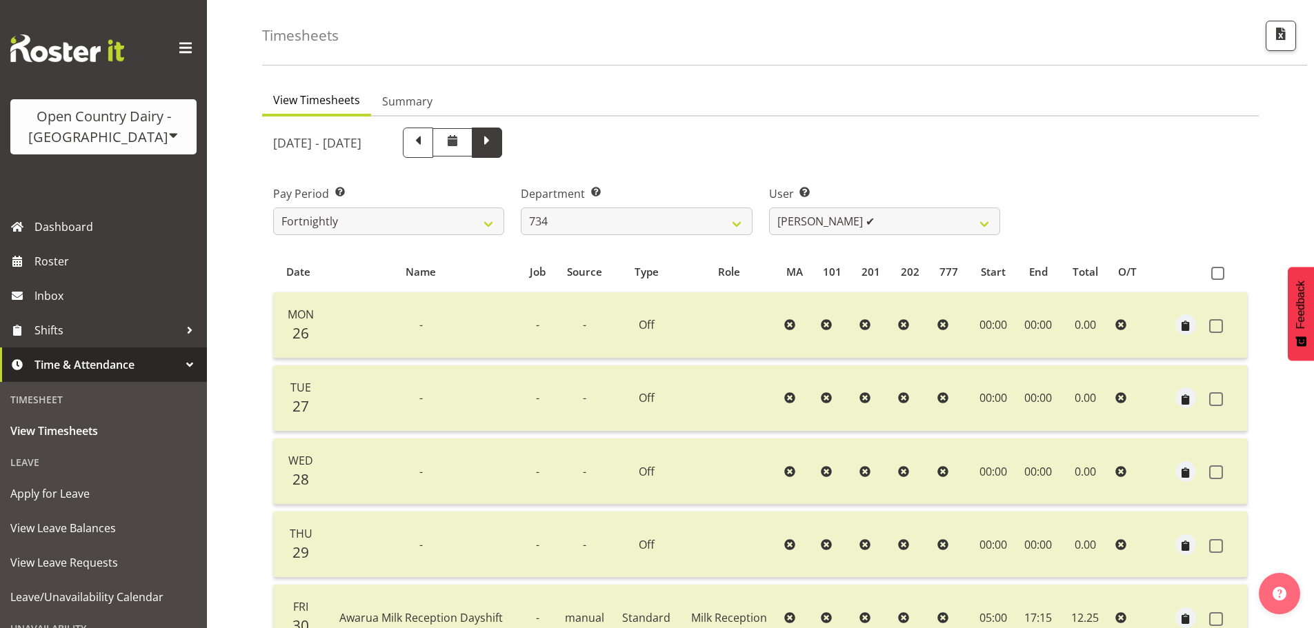
click at [496, 145] on span at bounding box center [487, 141] width 18 height 18
select select
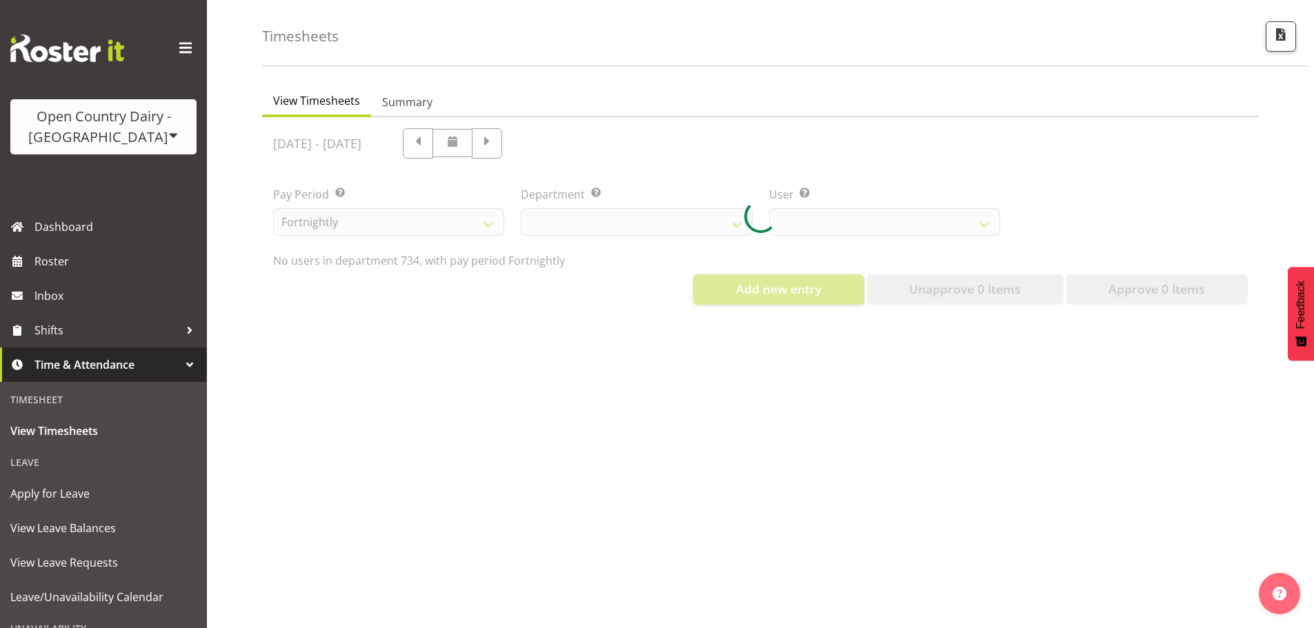
select select "9998"
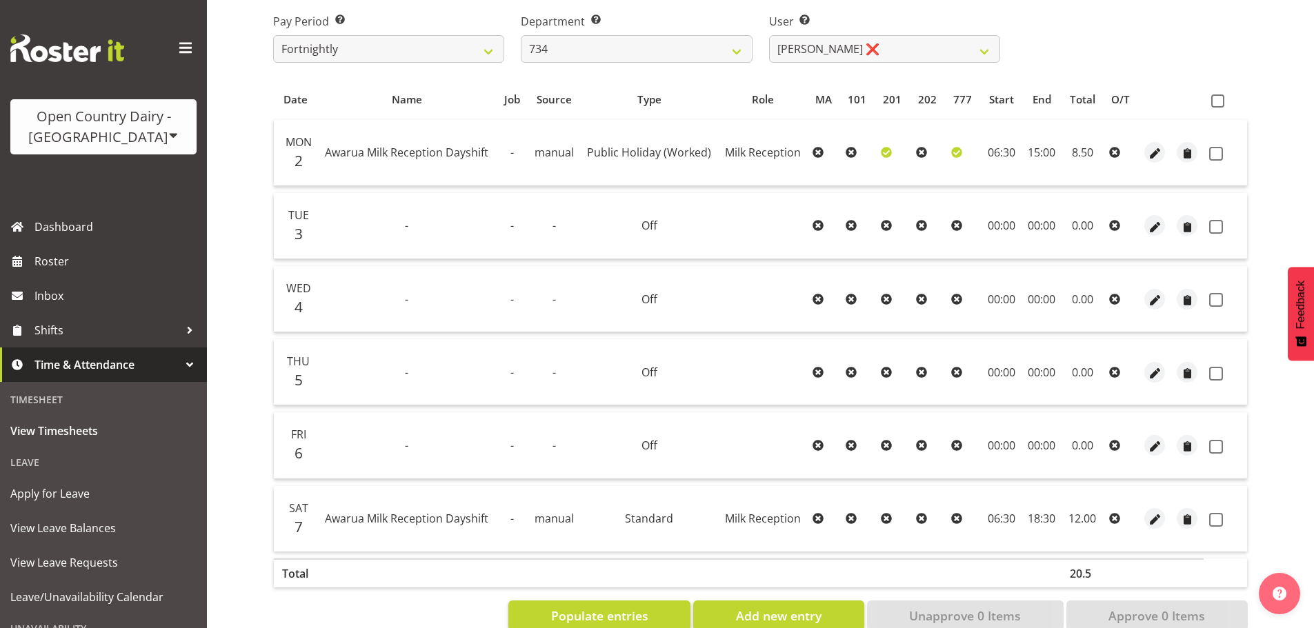
scroll to position [189, 0]
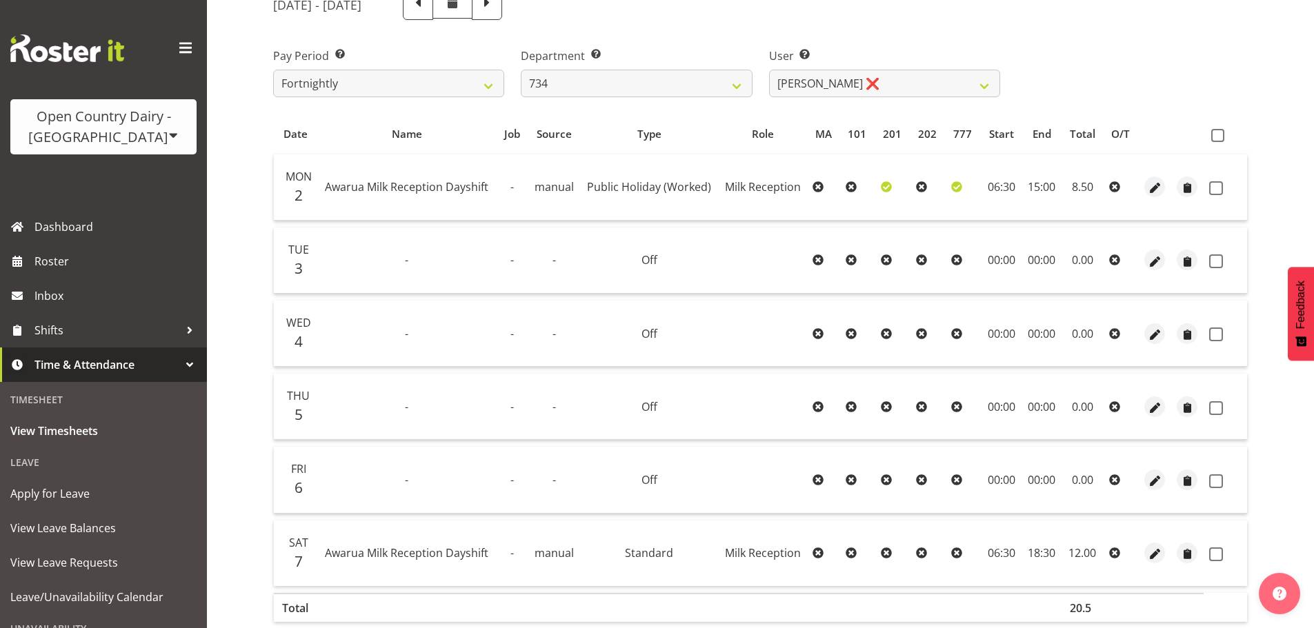
click at [246, 219] on div "Timesheets View Timesheets Summary [DATE] - [DATE] Pay Period Select which pay …" at bounding box center [760, 267] width 1107 height 839
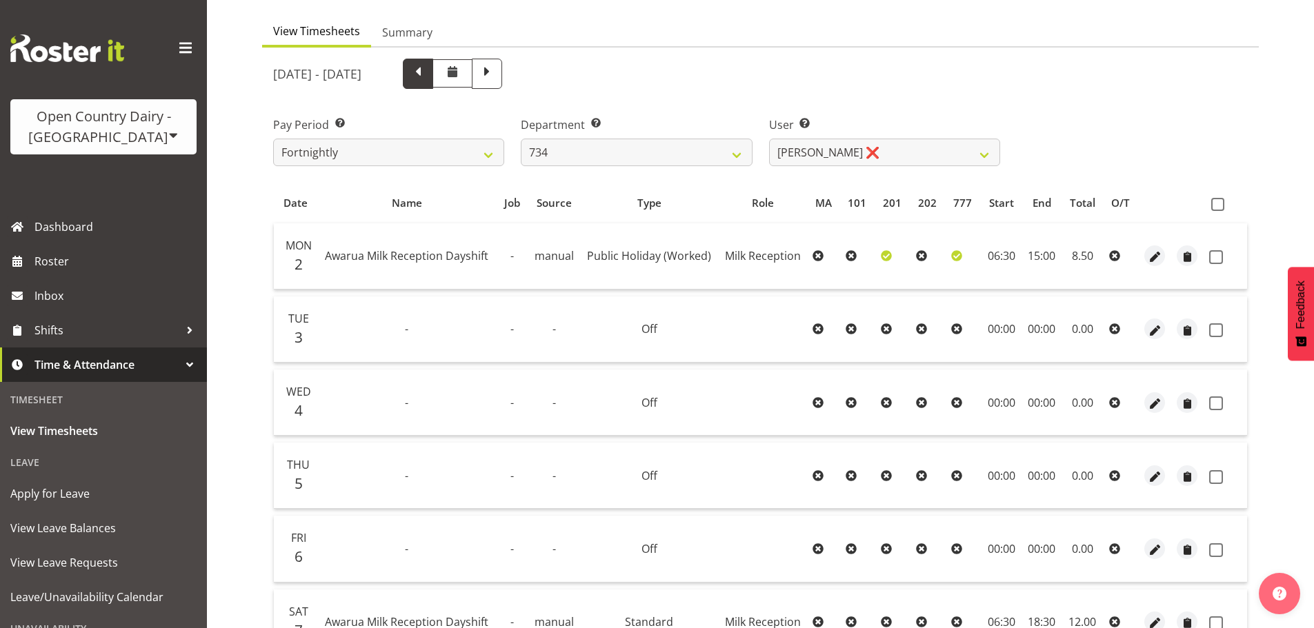
click at [427, 78] on span at bounding box center [418, 72] width 18 height 18
select select
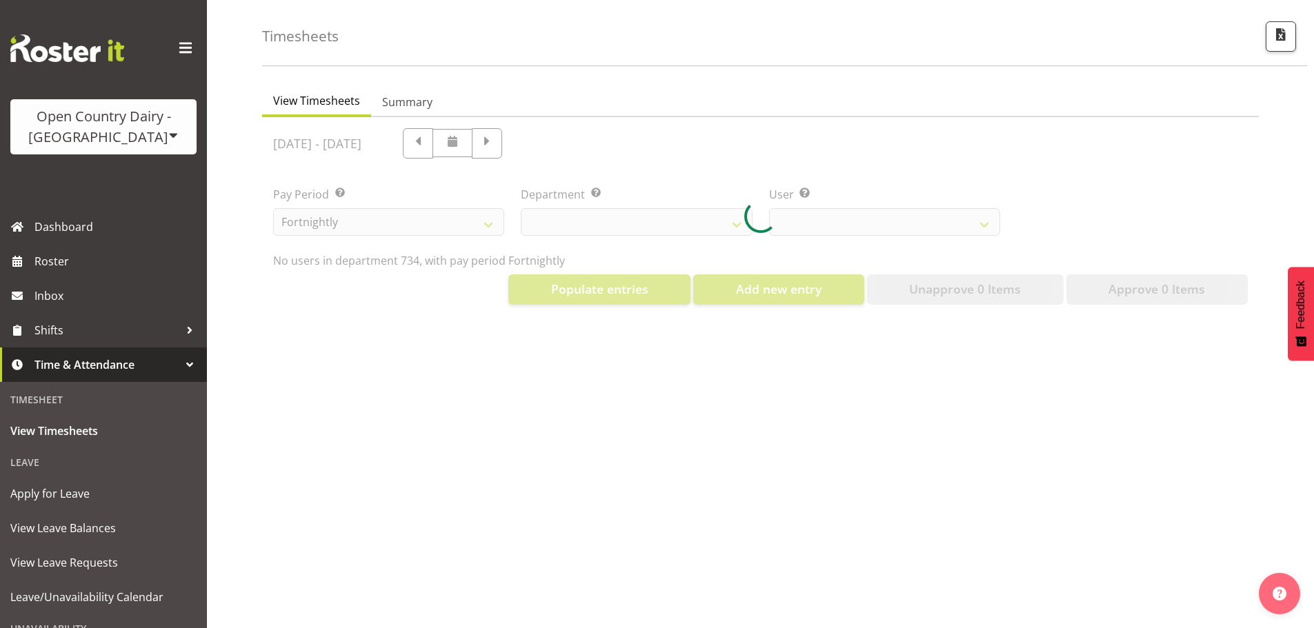
select select "9998"
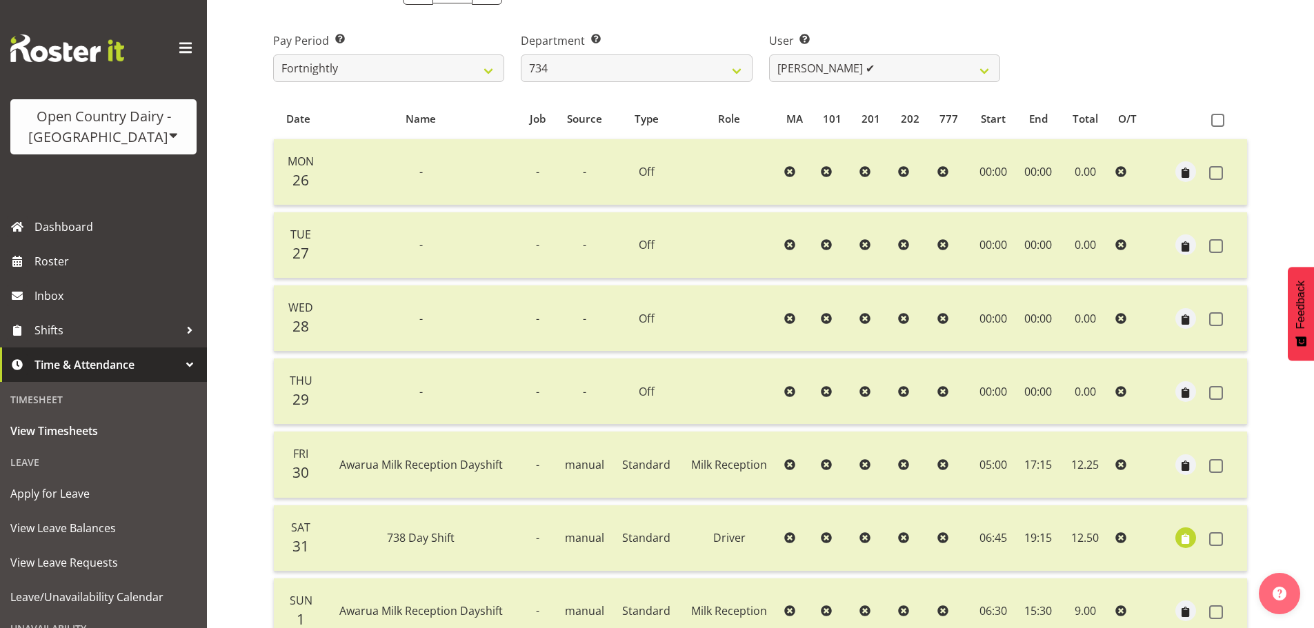
scroll to position [120, 0]
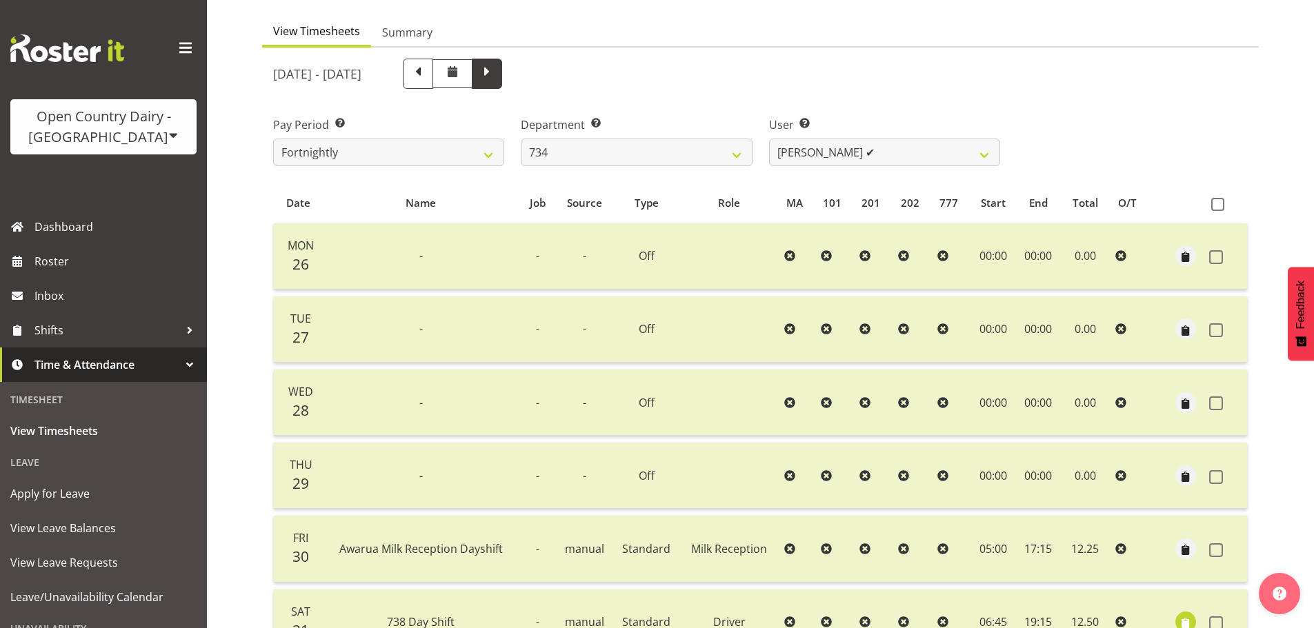
click at [496, 72] on span at bounding box center [487, 72] width 18 height 18
select select
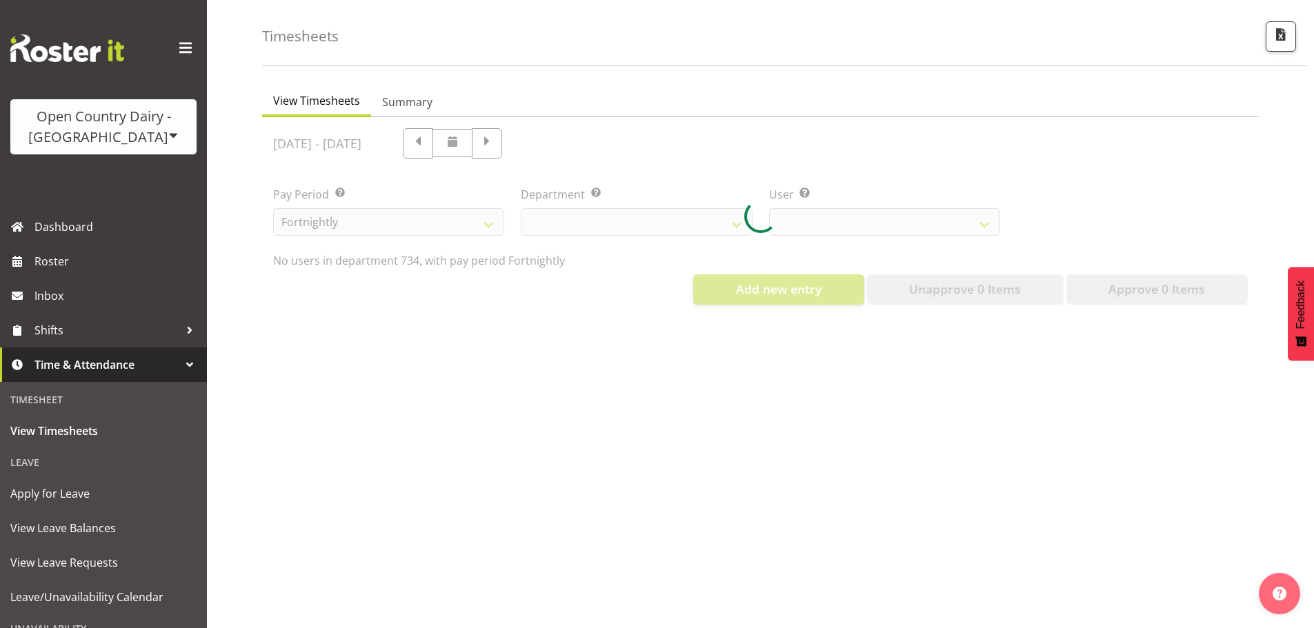
select select "9998"
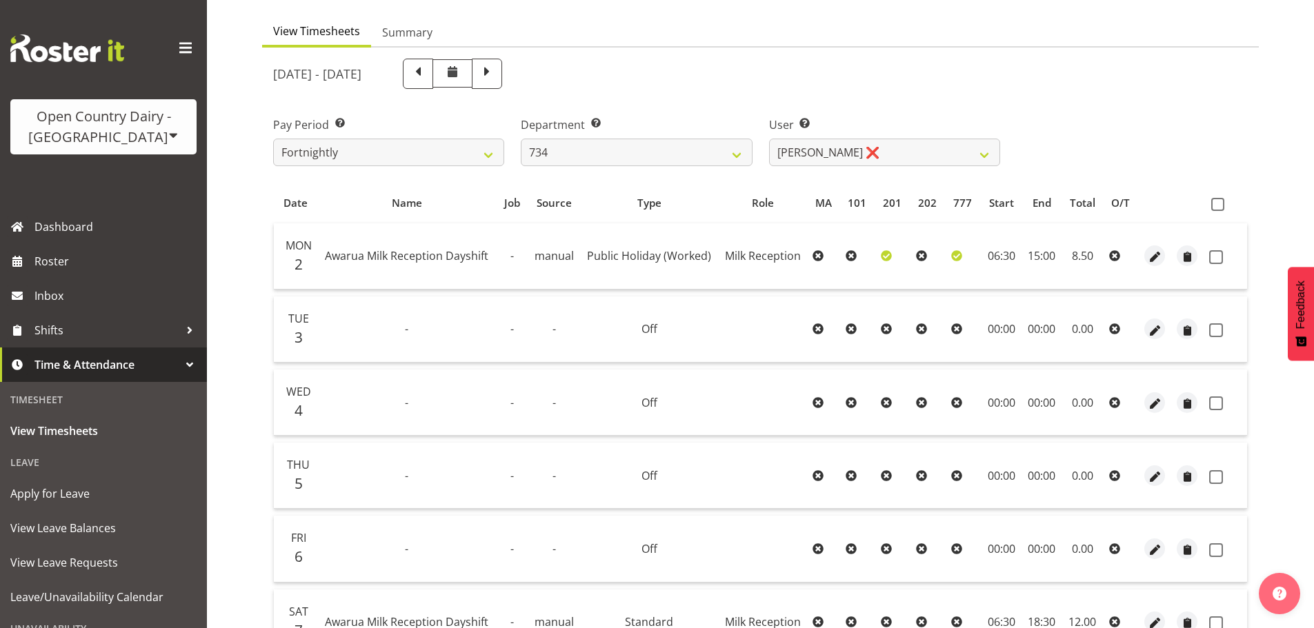
click at [955, 257] on icon at bounding box center [956, 255] width 11 height 11
click at [884, 254] on icon at bounding box center [886, 255] width 11 height 11
click at [237, 259] on div "Timesheets View Timesheets Summary [DATE] - [DATE] Pay Period Select which pay …" at bounding box center [760, 336] width 1107 height 839
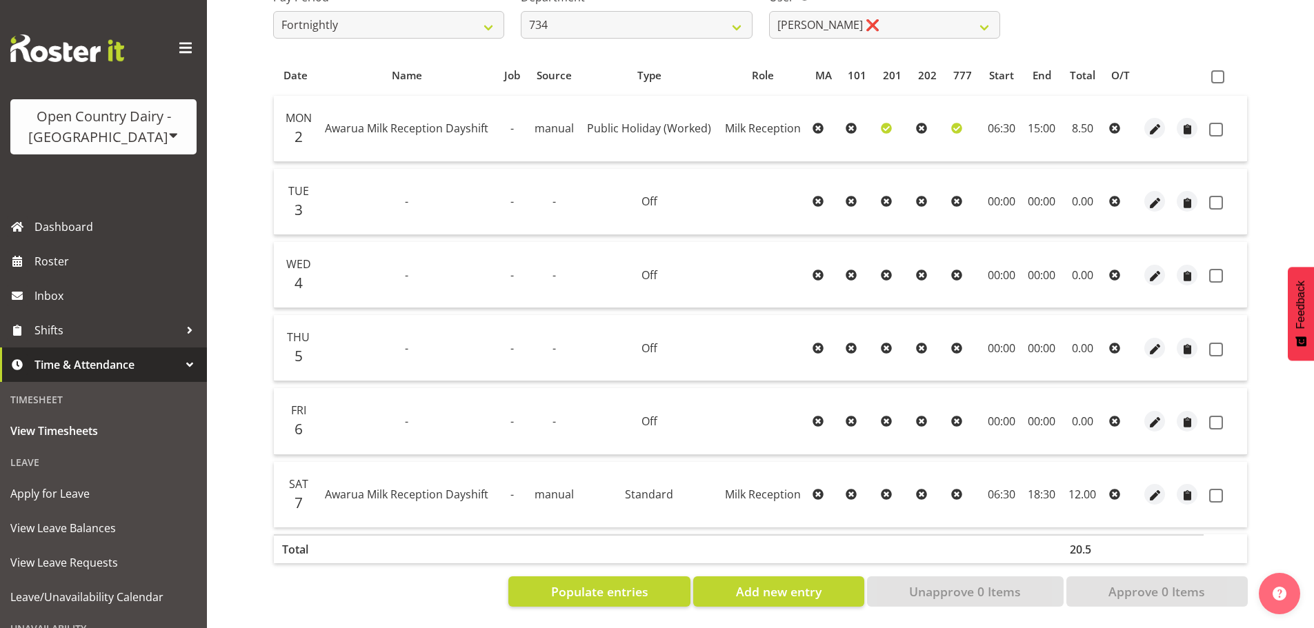
scroll to position [258, 0]
click at [256, 259] on div "Timesheets View Timesheets Summary [DATE] - [DATE] Pay Period Select which pay …" at bounding box center [760, 209] width 1107 height 839
click at [857, 21] on select "[PERSON_NAME] ❌ [PERSON_NAME] ✔ [PERSON_NAME] ❌ [PERSON_NAME] ✔" at bounding box center [884, 25] width 231 height 28
click at [856, 13] on select "[PERSON_NAME] ❌ [PERSON_NAME] ✔ [PERSON_NAME] ❌ [PERSON_NAME] ✔" at bounding box center [884, 25] width 231 height 28
click at [604, 12] on select "734 735 736 737 738 739 851 853 854 855 856 858 861 862 865 867-9032 868 869 87…" at bounding box center [636, 25] width 231 height 28
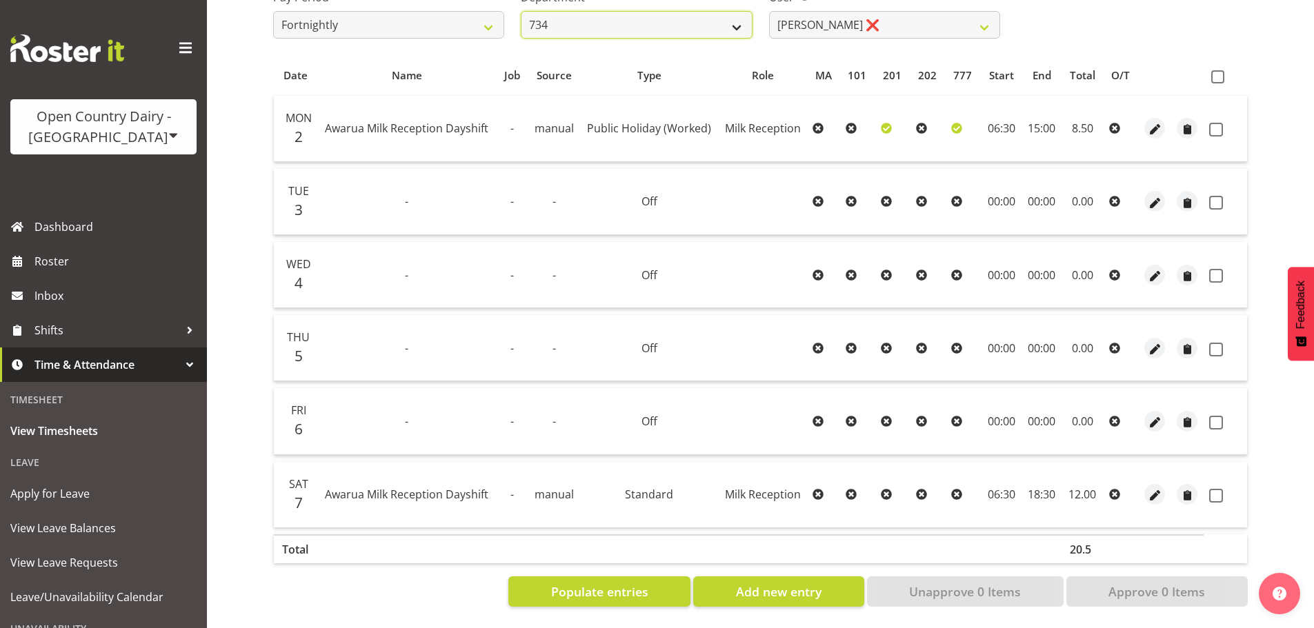
select select "782"
click at [521, 11] on select "734 735 736 737 738 739 851 853 854 855 856 858 861 862 865 867-9032 868 869 87…" at bounding box center [636, 25] width 231 height 28
select select "10303"
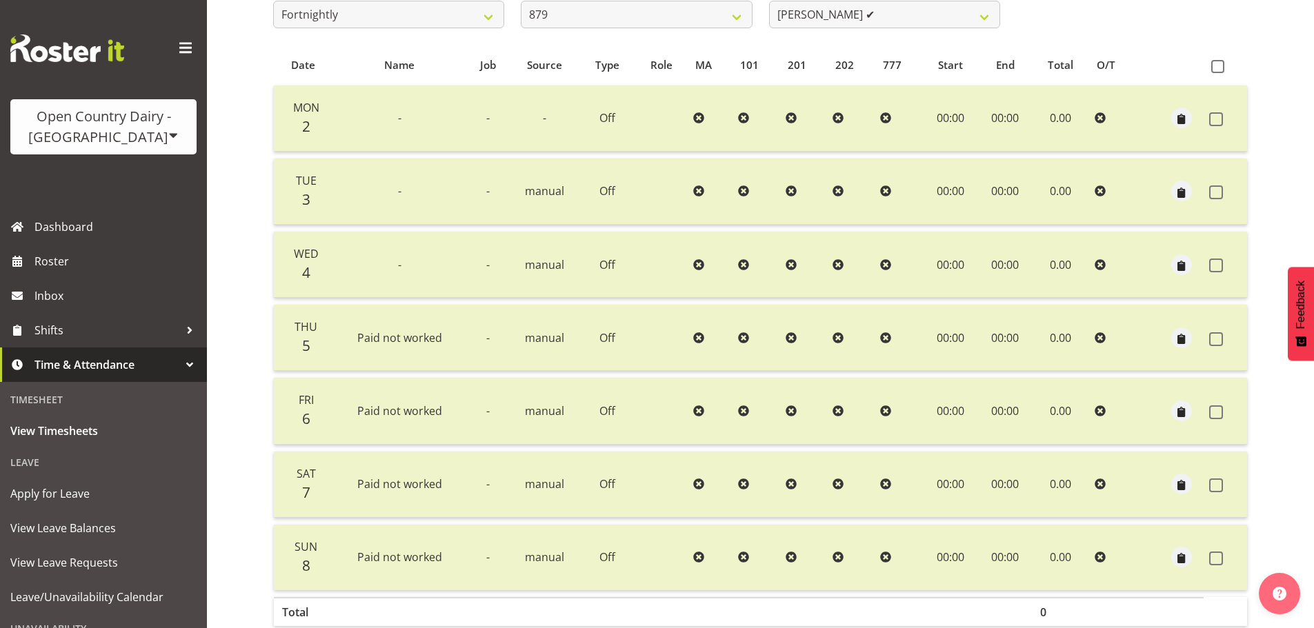
click at [822, 10] on div at bounding box center [760, 295] width 997 height 771
click at [822, 10] on select "[PERSON_NAME] ✔ [PERSON_NAME] ✔ [PERSON_NAME] ✔ [PERSON_NAME] ✔" at bounding box center [884, 15] width 231 height 28
click at [785, 17] on select "[PERSON_NAME] ✔ [PERSON_NAME] ✔ [PERSON_NAME] ✔ [PERSON_NAME] ✔" at bounding box center [884, 15] width 231 height 28
click at [713, 19] on select "734 735 736 737 738 739 851 853 854 855 856 858 861 862 865 867-9032 868 869 87…" at bounding box center [636, 15] width 231 height 28
click at [521, 1] on select "734 735 736 737 738 739 851 853 854 855 856 858 861 862 865 867-9032 868 869 87…" at bounding box center [636, 15] width 231 height 28
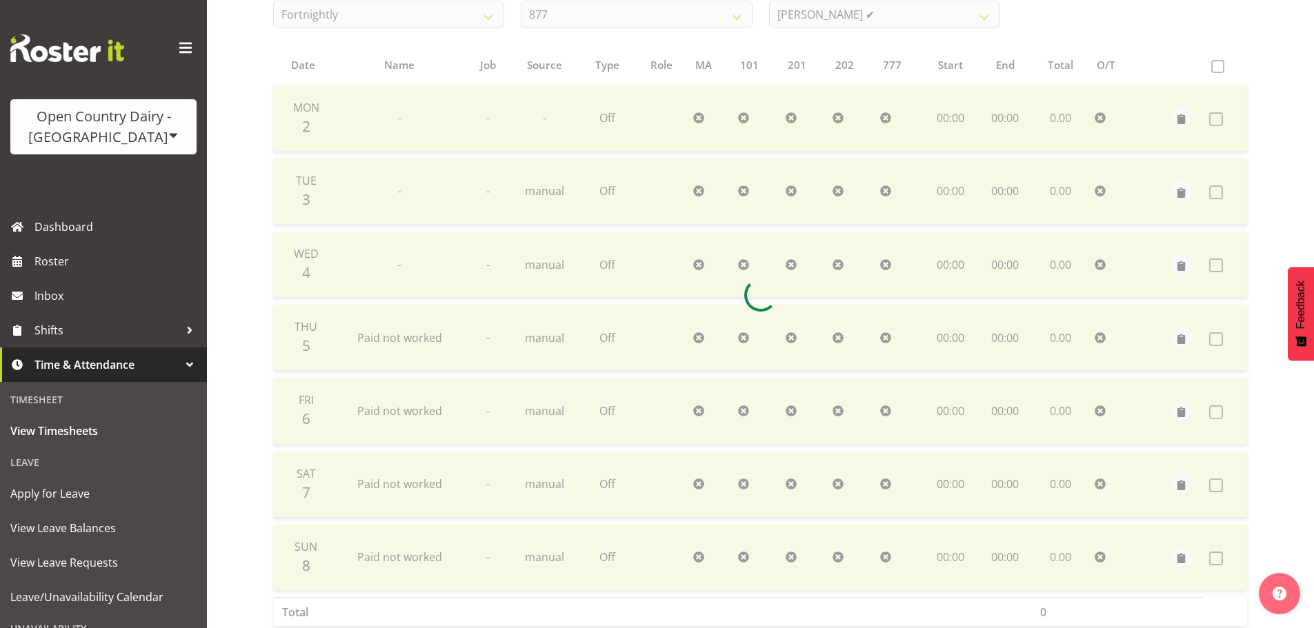
click at [815, 16] on div at bounding box center [760, 295] width 997 height 771
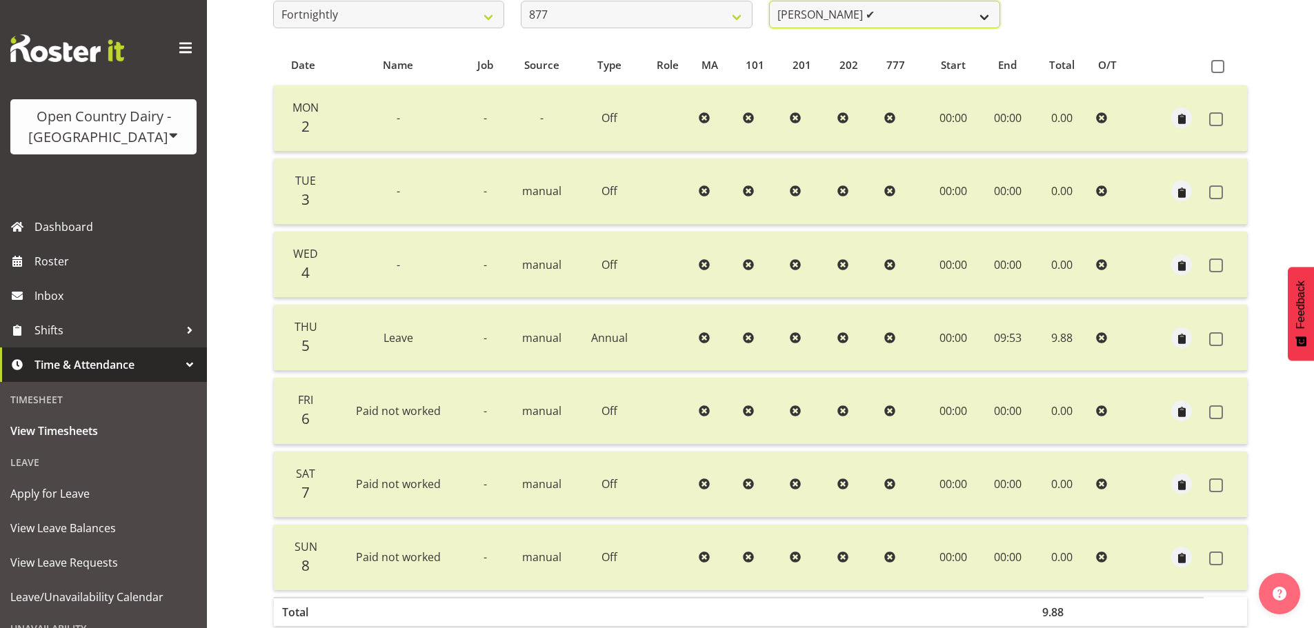
click at [815, 16] on select "[PERSON_NAME] ✔ [PERSON_NAME] ❌ [PERSON_NAME] ✔ [PERSON_NAME][GEOGRAPHIC_DATA] ✔" at bounding box center [884, 15] width 231 height 28
click at [668, 37] on div "[DATE] - [DATE] Pay Period Select which pay period you would like to view. Fort…" at bounding box center [760, 290] width 975 height 757
click at [521, 1] on select "734 735 736 737 738 739 851 853 854 855 856 858 861 862 865 867-9032 868 869 87…" at bounding box center [636, 15] width 231 height 28
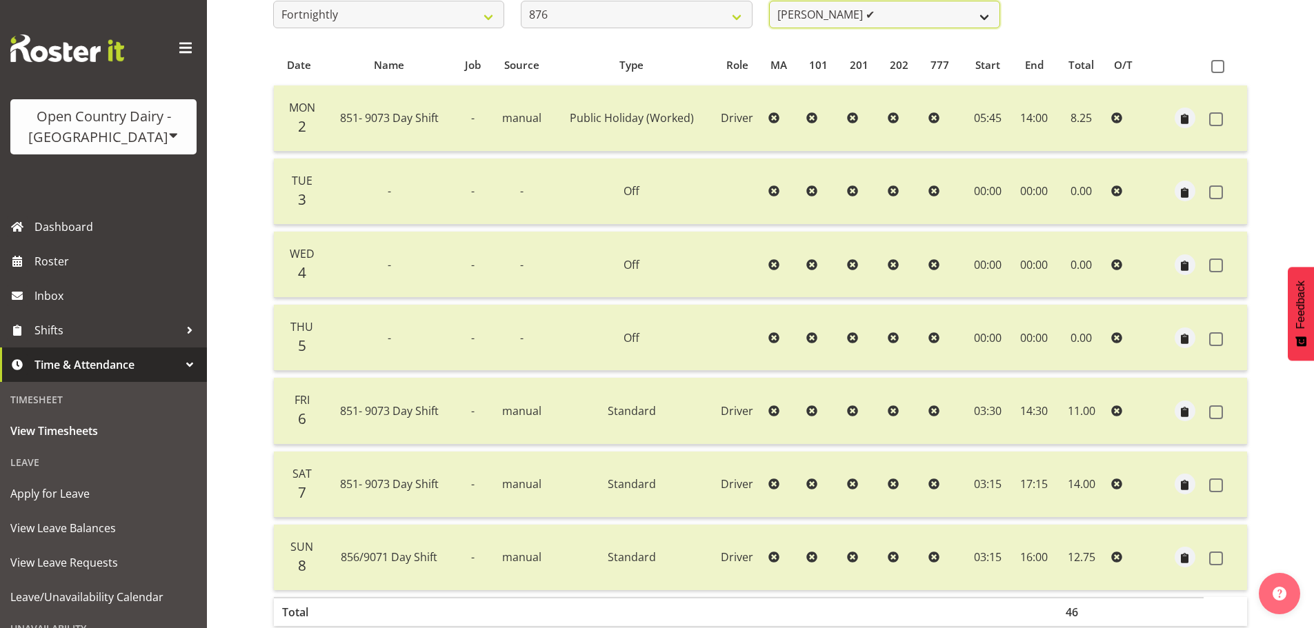
click at [828, 21] on select "[PERSON_NAME] ✔ [PERSON_NAME] ✔ [PERSON_NAME] ✔ [PERSON_NAME] ✔" at bounding box center [884, 15] width 231 height 28
click at [828, 19] on select "[PERSON_NAME] ✔ [PERSON_NAME] ✔ [PERSON_NAME] ✔ [PERSON_NAME] ✔" at bounding box center [884, 15] width 231 height 28
click at [644, 10] on select "734 735 736 737 738 739 851 853 854 855 856 858 861 862 865 867-9032 868 869 87…" at bounding box center [636, 15] width 231 height 28
click at [521, 1] on select "734 735 736 737 738 739 851 853 854 855 856 858 861 862 865 867-9032 868 869 87…" at bounding box center [636, 15] width 231 height 28
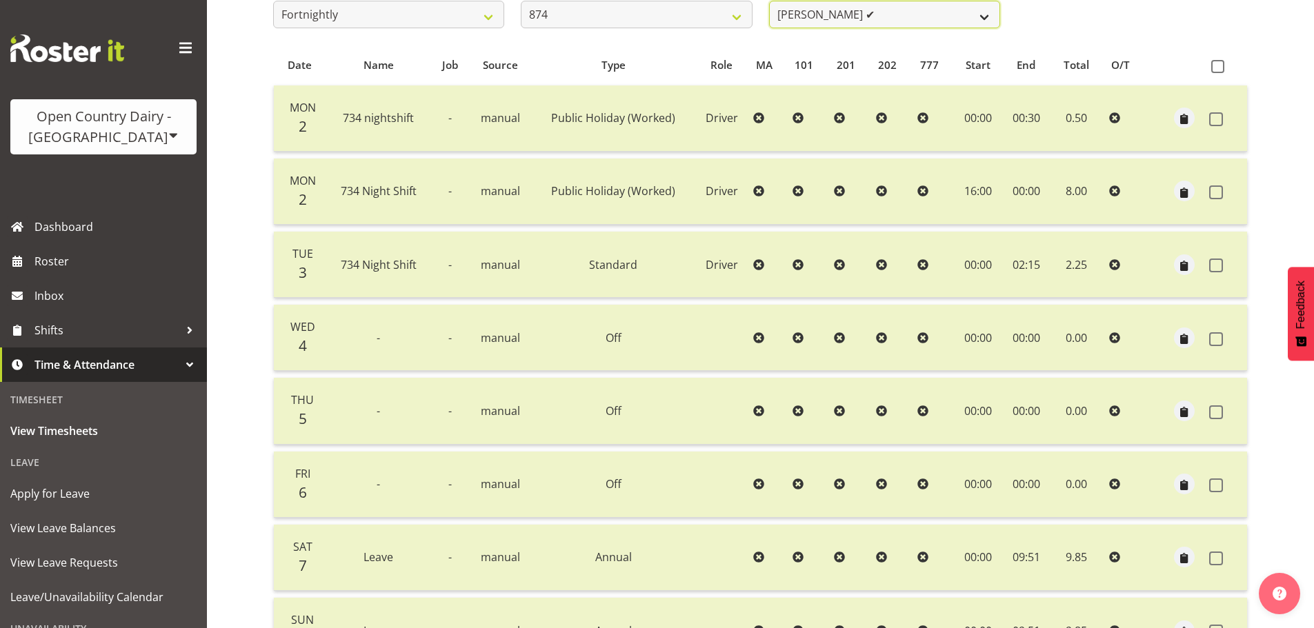
click at [857, 15] on select "[PERSON_NAME] ✔ [PERSON_NAME] ✔ [PERSON_NAME] ✔ [PERSON_NAME] ✔ [PERSON_NAME] ✔" at bounding box center [884, 15] width 231 height 28
click at [857, 17] on select "[PERSON_NAME] ✔ [PERSON_NAME] ✔ [PERSON_NAME] ✔ [PERSON_NAME] ✔ [PERSON_NAME] ✔" at bounding box center [884, 15] width 231 height 28
click at [664, 19] on select "734 735 736 737 738 739 851 853 854 855 856 858 861 862 865 867-9032 868 869 87…" at bounding box center [636, 15] width 231 height 28
click at [521, 1] on select "734 735 736 737 738 739 851 853 854 855 856 858 861 862 865 867-9032 868 869 87…" at bounding box center [636, 15] width 231 height 28
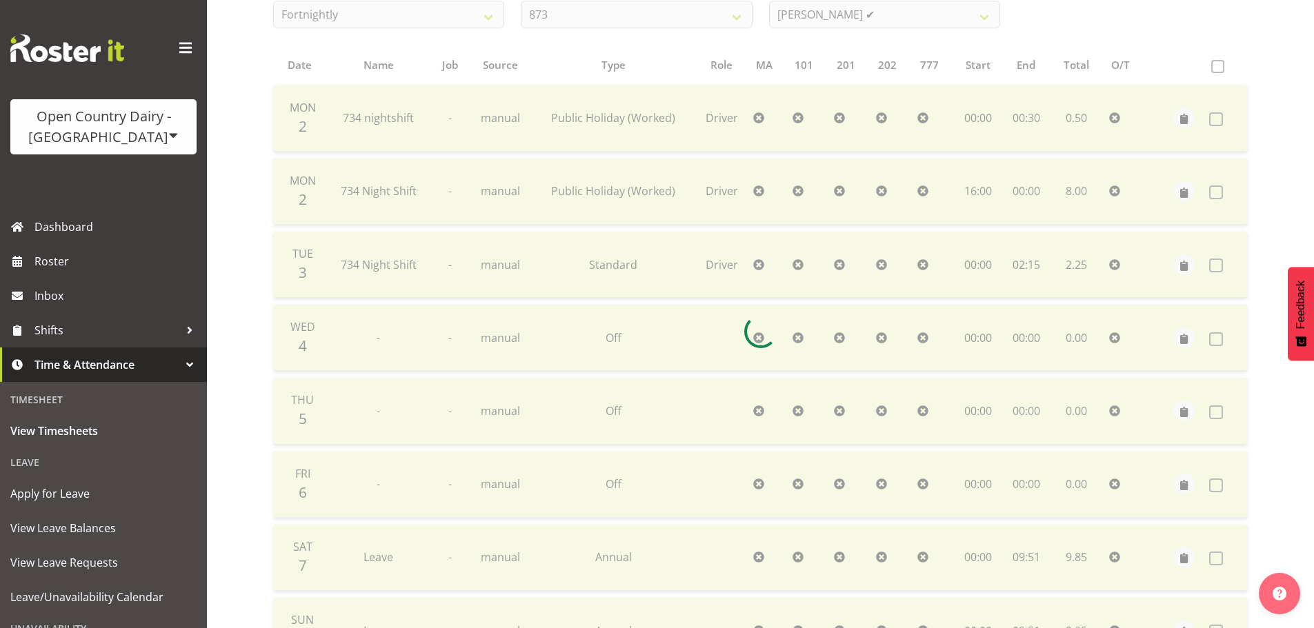
click at [837, 15] on div at bounding box center [760, 332] width 997 height 844
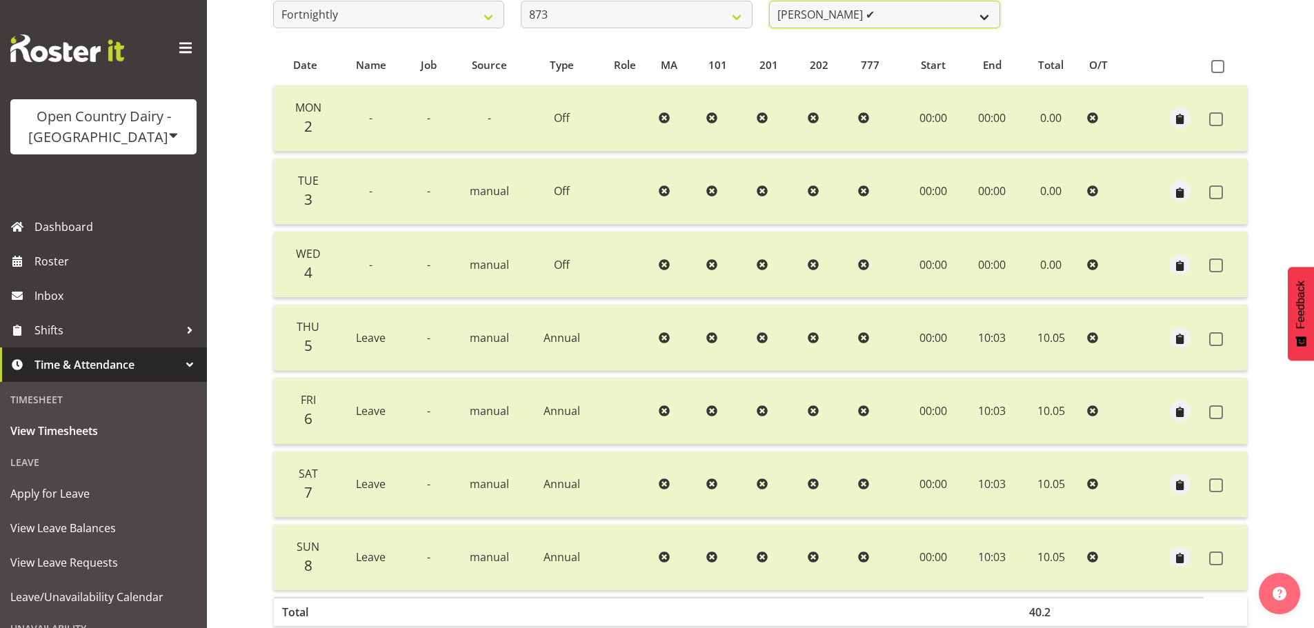
click at [838, 16] on select "[PERSON_NAME] ✔ [PERSON_NAME] ✔ [PERSON_NAME] ✔ [PERSON_NAME] ✔" at bounding box center [884, 15] width 231 height 28
drag, startPoint x: 838, startPoint y: 16, endPoint x: 716, endPoint y: 14, distance: 122.1
click at [808, 18] on select "[PERSON_NAME] ✔ [PERSON_NAME] ✔ [PERSON_NAME] ✔ [PERSON_NAME] ✔" at bounding box center [884, 15] width 231 height 28
click at [699, 13] on select "734 735 736 737 738 739 851 853 854 855 856 858 861 862 865 867-9032 868 869 87…" at bounding box center [636, 15] width 231 height 28
click at [521, 1] on select "734 735 736 737 738 739 851 853 854 855 856 858 861 862 865 867-9032 868 869 87…" at bounding box center [636, 15] width 231 height 28
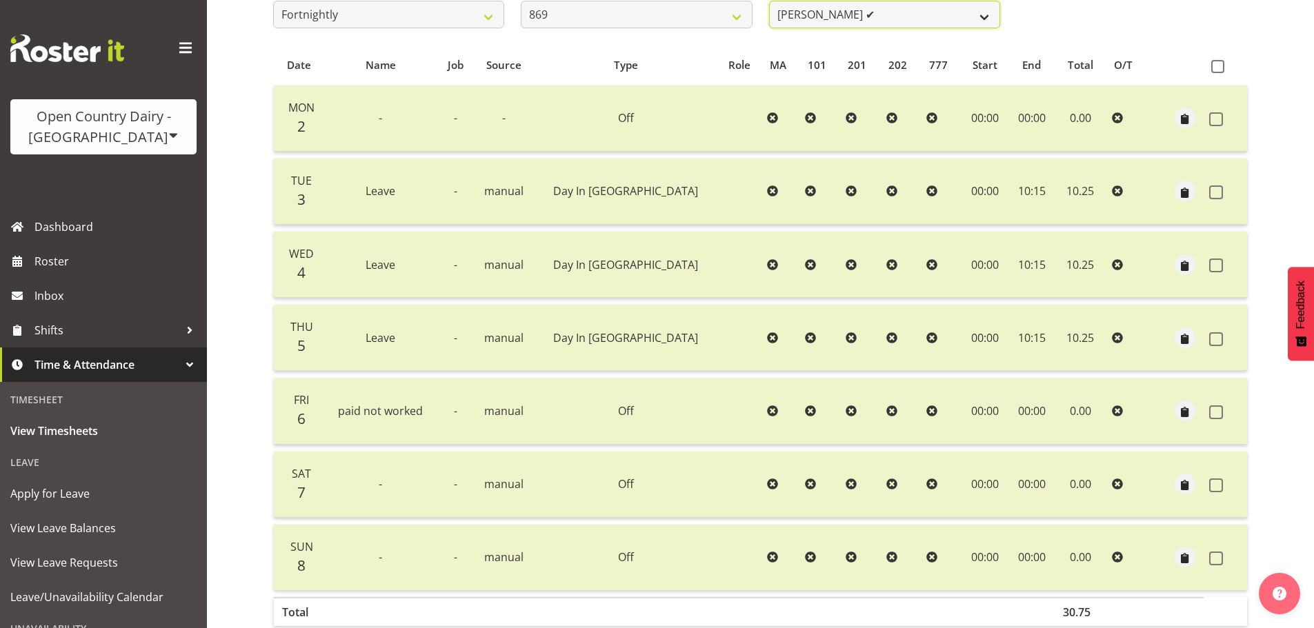
click at [849, 19] on select "[PERSON_NAME] ✔ [PERSON_NAME] ✔ [PERSON_NAME] ✔ [PERSON_NAME] ✔" at bounding box center [884, 15] width 231 height 28
drag, startPoint x: 849, startPoint y: 19, endPoint x: 828, endPoint y: 21, distance: 21.6
click at [848, 19] on select "[PERSON_NAME] ✔ [PERSON_NAME] ✔ [PERSON_NAME] ✔ [PERSON_NAME] ✔" at bounding box center [884, 15] width 231 height 28
click at [722, 22] on select "734 735 736 737 738 739 851 853 854 855 856 858 861 862 865 867-9032 868 869 87…" at bounding box center [636, 15] width 231 height 28
click at [521, 1] on select "734 735 736 737 738 739 851 853 854 855 856 858 861 862 865 867-9032 868 869 87…" at bounding box center [636, 15] width 231 height 28
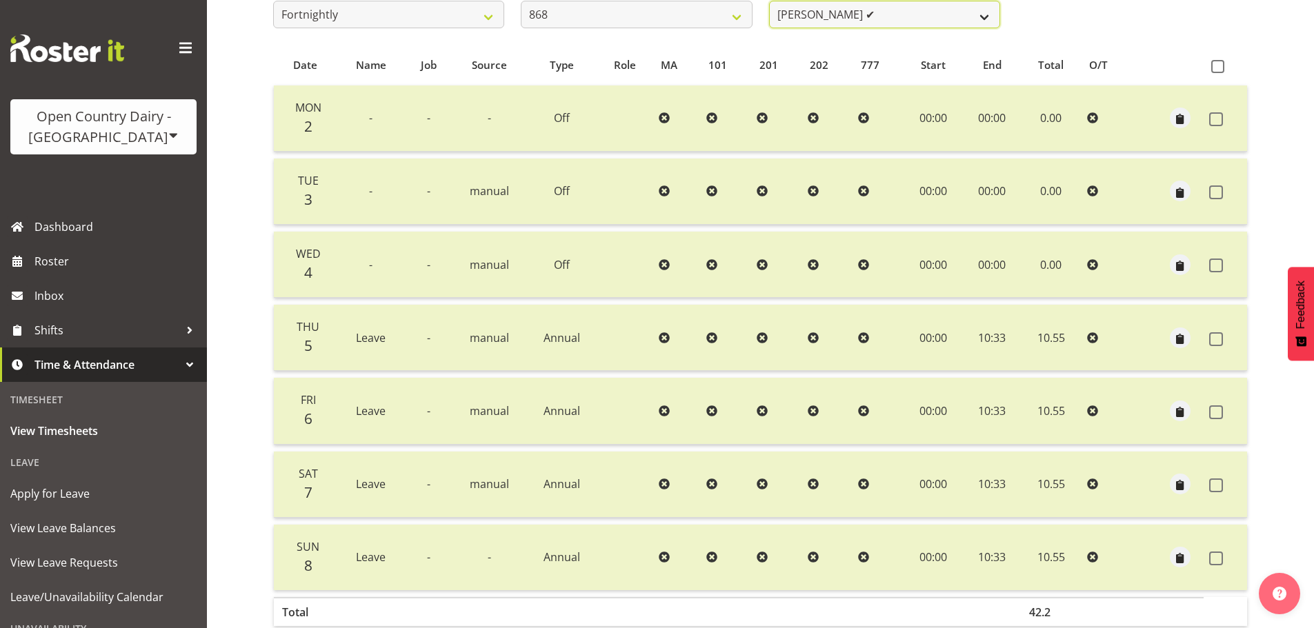
click at [848, 19] on select "[PERSON_NAME] ✔ [PERSON_NAME] ✔ [PERSON_NAME] ✔ [PERSON_NAME] ✔" at bounding box center [884, 15] width 231 height 28
drag, startPoint x: 848, startPoint y: 17, endPoint x: 742, endPoint y: 22, distance: 106.4
click at [824, 19] on select "[PERSON_NAME] ✔ [PERSON_NAME] ✔ [PERSON_NAME] ✔ [PERSON_NAME] ✔" at bounding box center [884, 15] width 231 height 28
click at [723, 18] on select "734 735 736 737 738 739 851 853 854 855 856 858 861 862 865 867-9032 868 869 87…" at bounding box center [636, 15] width 231 height 28
click at [521, 1] on select "734 735 736 737 738 739 851 853 854 855 856 858 861 862 865 867-9032 868 869 87…" at bounding box center [636, 15] width 231 height 28
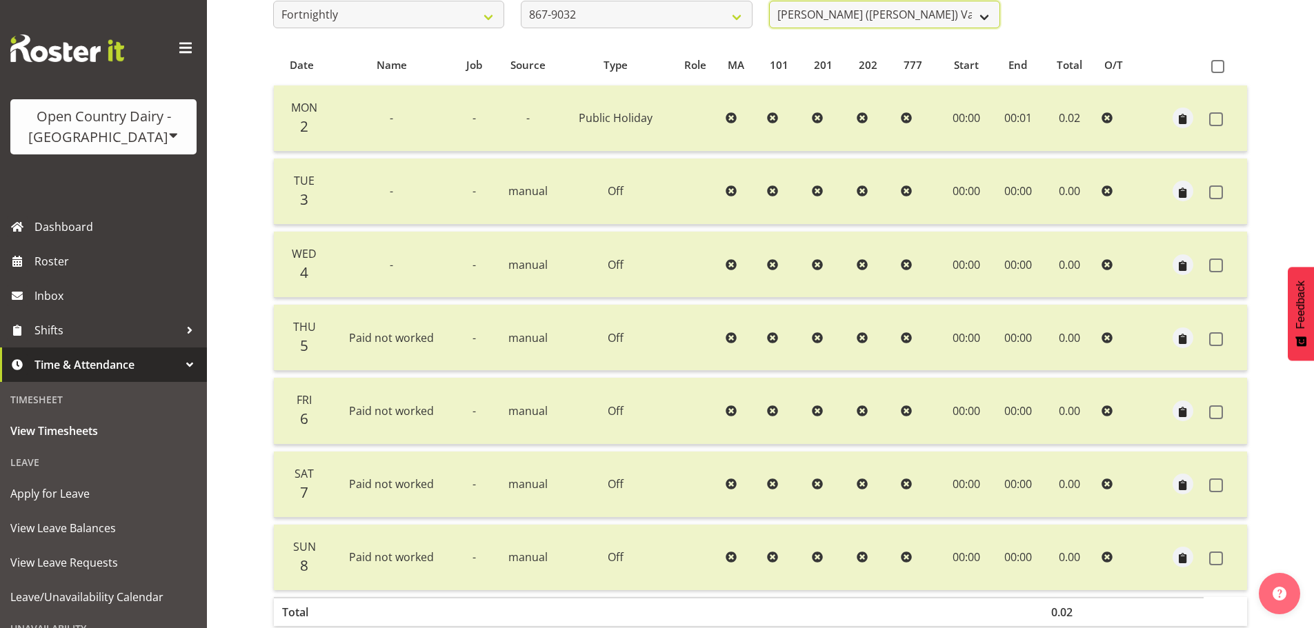
click at [841, 15] on select "[PERSON_NAME] ([PERSON_NAME]) [PERSON_NAME] ✔ [PERSON_NAME] ❌ [PERSON_NAME] ❌ […" at bounding box center [884, 15] width 231 height 28
click at [737, 15] on select "734 735 736 737 738 739 851 853 854 855 856 858 861 862 865 867-9032 868 869 87…" at bounding box center [636, 15] width 231 height 28
click at [521, 1] on select "734 735 736 737 738 739 851 853 854 855 856 858 861 862 865 867-9032 868 869 87…" at bounding box center [636, 15] width 231 height 28
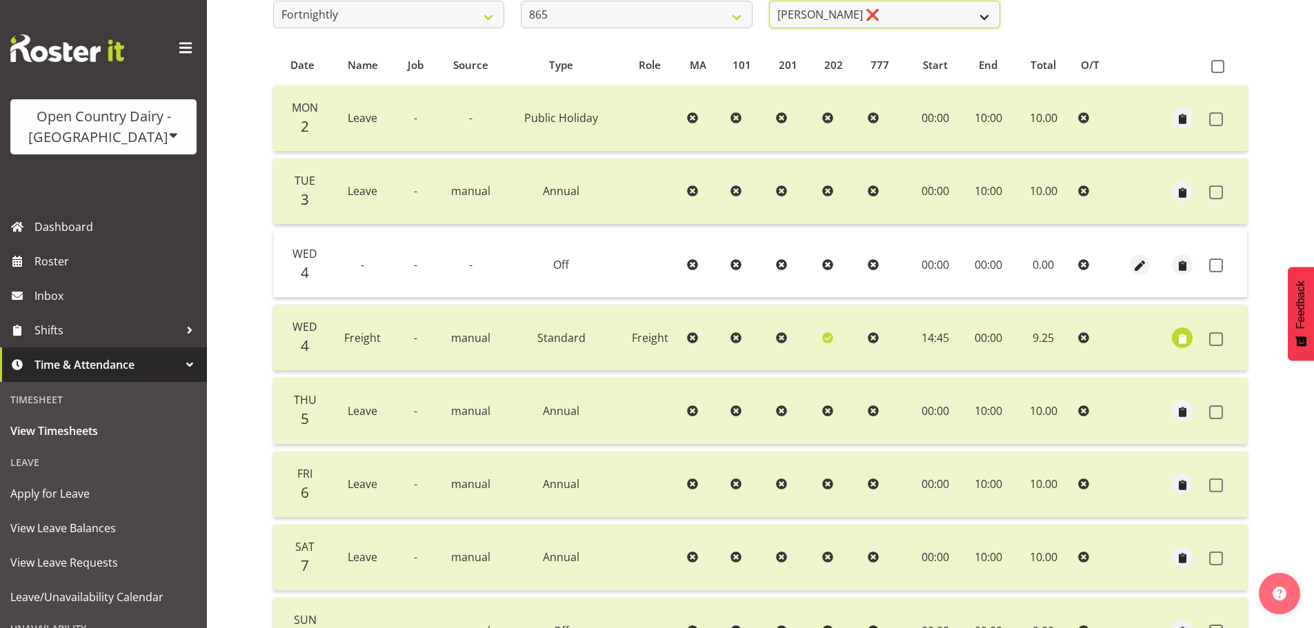
click at [845, 21] on select "[PERSON_NAME] ❌ [PERSON_NAME] ✔ [PERSON_NAME] ✔" at bounding box center [884, 15] width 231 height 28
drag, startPoint x: 847, startPoint y: 18, endPoint x: 777, endPoint y: 20, distance: 69.7
click at [844, 19] on select "[PERSON_NAME] ❌ [PERSON_NAME] ✔ [PERSON_NAME] ✔" at bounding box center [884, 15] width 231 height 28
click at [735, 17] on select "734 735 736 737 738 739 851 853 854 855 856 858 861 862 865 867-9032 868 869 87…" at bounding box center [636, 15] width 231 height 28
click at [521, 1] on select "734 735 736 737 738 739 851 853 854 855 856 858 861 862 865 867-9032 868 869 87…" at bounding box center [636, 15] width 231 height 28
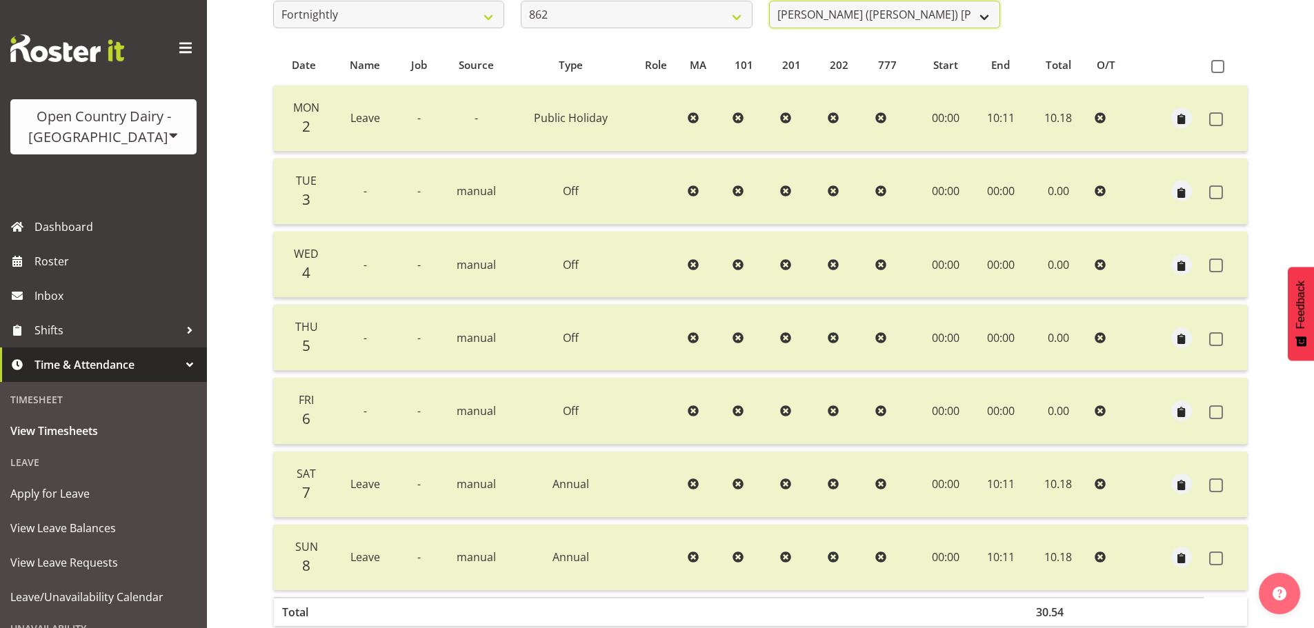
click at [840, 11] on select "[PERSON_NAME] ([PERSON_NAME]) [PERSON_NAME] ✔ [PERSON_NAME] ❌ Forbes [PERSON_NA…" at bounding box center [884, 15] width 231 height 28
drag, startPoint x: 840, startPoint y: 11, endPoint x: 793, endPoint y: 12, distance: 47.6
click at [840, 12] on select "[PERSON_NAME] ([PERSON_NAME]) [PERSON_NAME] ✔ [PERSON_NAME] ❌ Forbes [PERSON_NA…" at bounding box center [884, 15] width 231 height 28
click at [726, 12] on select "734 735 736 737 738 739 851 853 854 855 856 858 861 862 865 867-9032 868 869 87…" at bounding box center [636, 15] width 231 height 28
click at [521, 1] on select "734 735 736 737 738 739 851 853 854 855 856 858 861 862 865 867-9032 868 869 87…" at bounding box center [636, 15] width 231 height 28
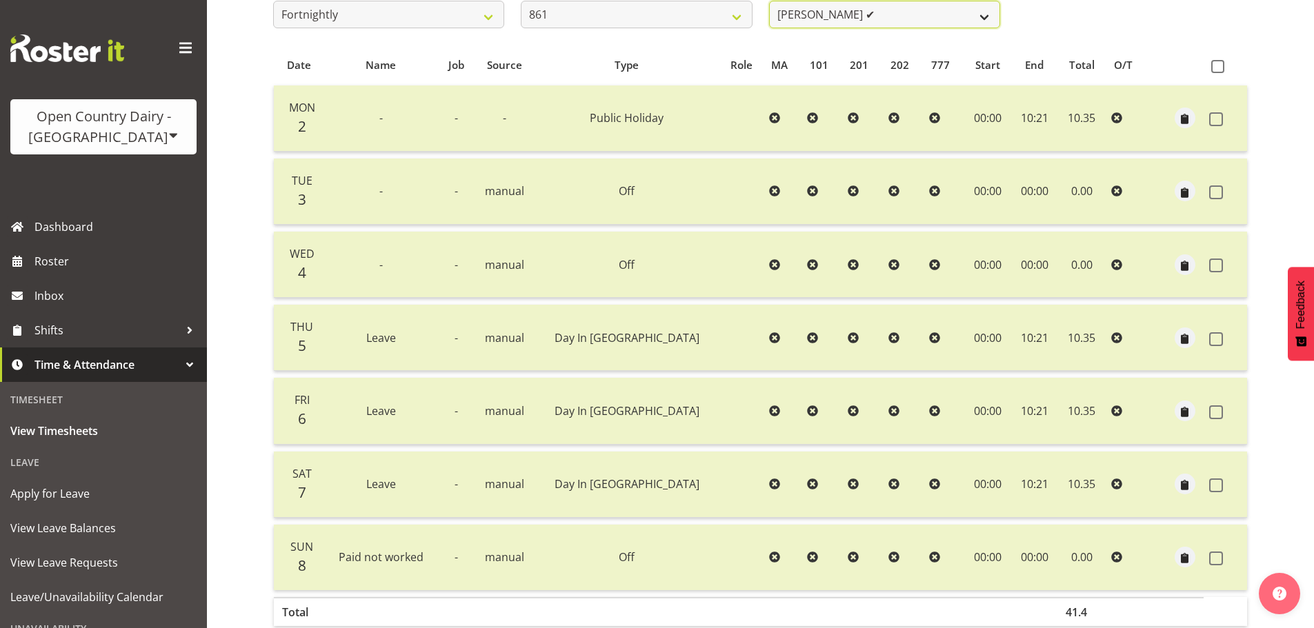
click at [784, 15] on select "[PERSON_NAME] ✔ [PERSON_NAME] ✔ [PERSON_NAME] ✔" at bounding box center [884, 15] width 231 height 28
drag, startPoint x: 784, startPoint y: 15, endPoint x: 743, endPoint y: 23, distance: 42.1
click at [778, 17] on select "[PERSON_NAME] ✔ [PERSON_NAME] ✔ [PERSON_NAME] ✔" at bounding box center [884, 15] width 231 height 28
click at [738, 24] on select "734 735 736 737 738 739 851 853 854 855 856 858 861 862 865 867-9032 868 869 87…" at bounding box center [636, 15] width 231 height 28
click at [521, 1] on select "734 735 736 737 738 739 851 853 854 855 856 858 861 862 865 867-9032 868 869 87…" at bounding box center [636, 15] width 231 height 28
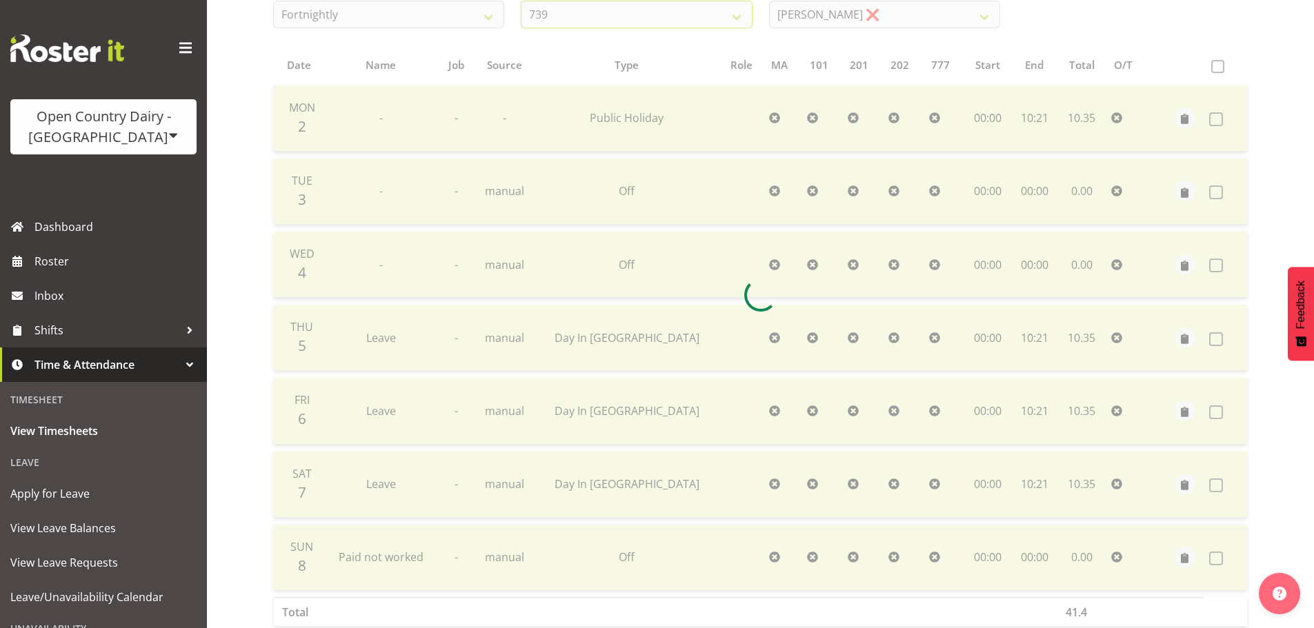
scroll to position [61, 0]
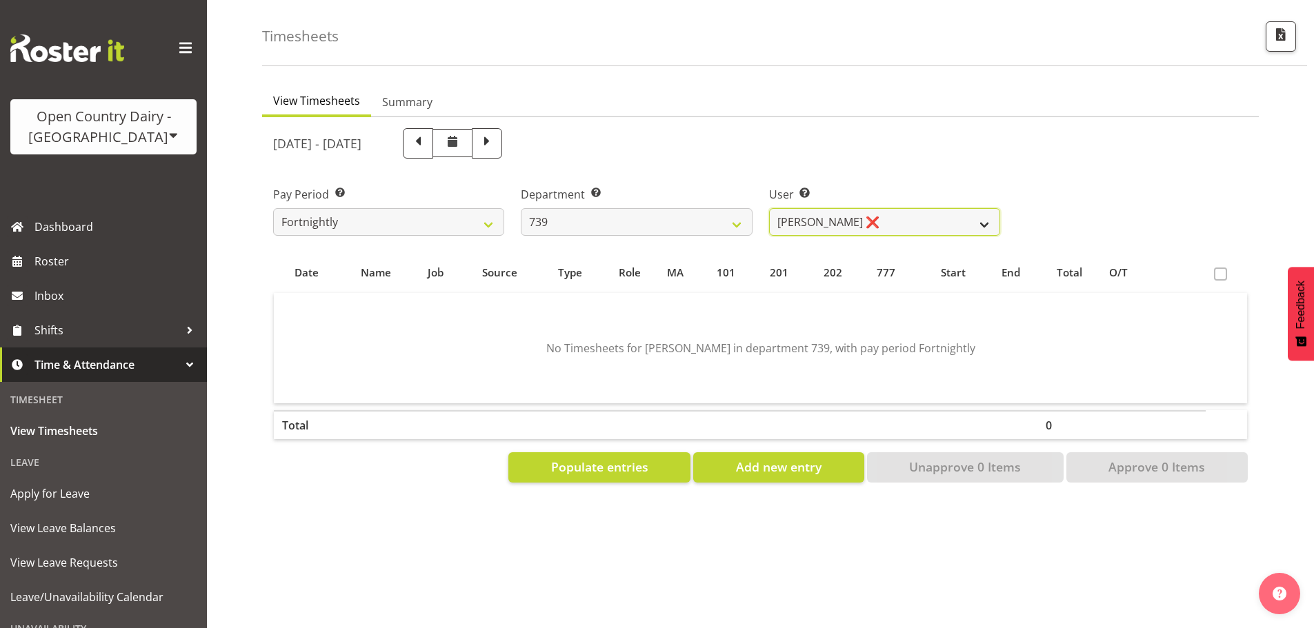
click at [815, 208] on select "[PERSON_NAME] ❌ [PERSON_NAME] ✔ [PERSON_NAME] ❌ [PERSON_NAME] ✔" at bounding box center [884, 222] width 231 height 28
drag, startPoint x: 816, startPoint y: 208, endPoint x: 750, endPoint y: 213, distance: 66.5
click at [811, 208] on select "[PERSON_NAME] ❌ [PERSON_NAME] ✔ [PERSON_NAME] ❌ [PERSON_NAME] ✔" at bounding box center [884, 222] width 231 height 28
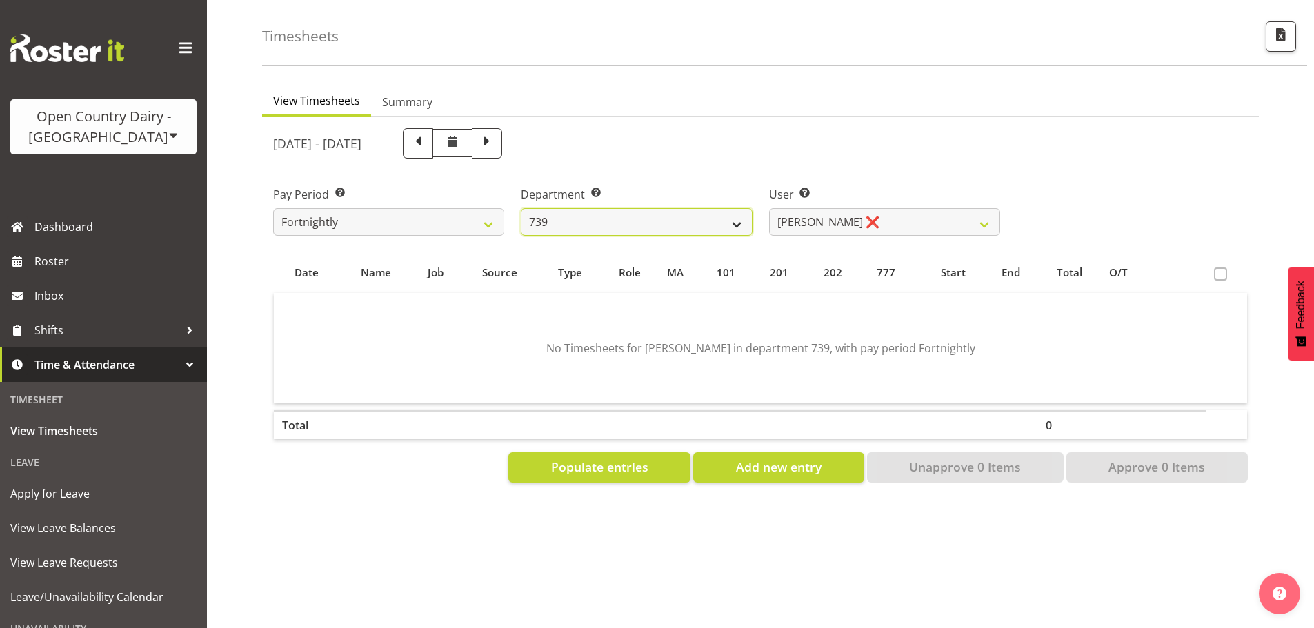
click at [733, 210] on select "734 735 736 737 738 739 851 853 854 855 856 858 861 862 865 867-9032 868 869 87…" at bounding box center [636, 222] width 231 height 28
click at [521, 208] on select "734 735 736 737 738 739 851 853 854 855 856 858 861 862 865 867-9032 868 869 87…" at bounding box center [636, 222] width 231 height 28
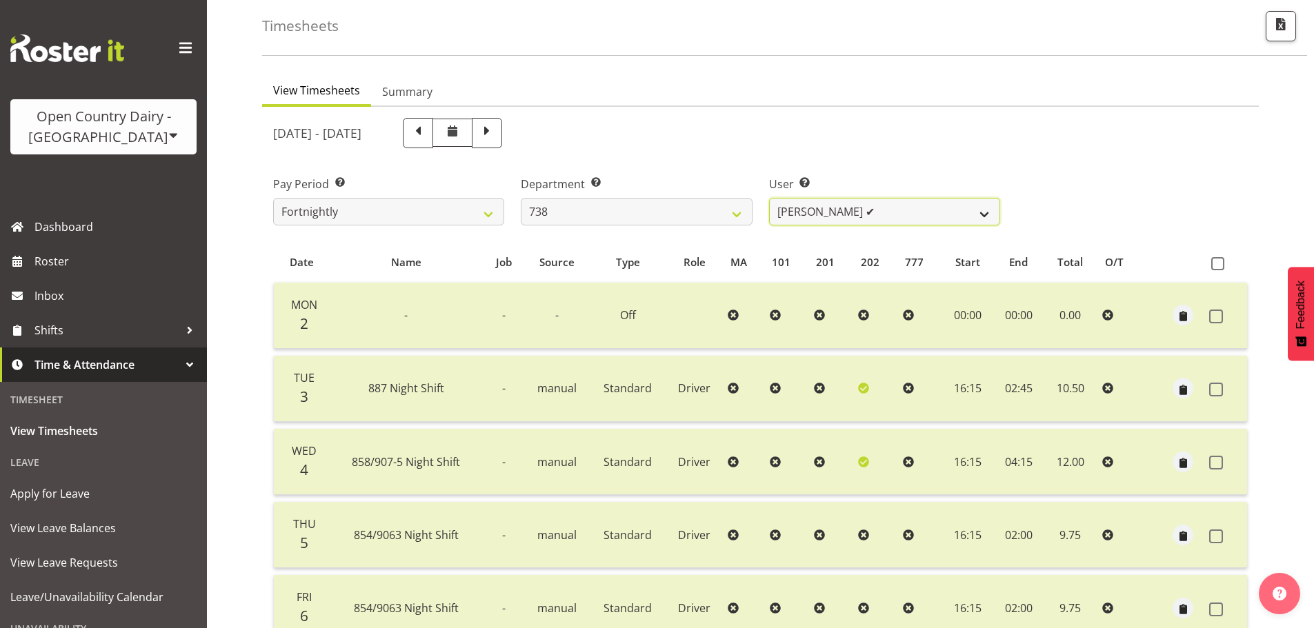
click at [878, 210] on select "[PERSON_NAME] ✔ [PERSON_NAME] ❌ [PERSON_NAME] ✔ [PERSON_NAME][GEOGRAPHIC_DATA] ✔" at bounding box center [884, 212] width 231 height 28
drag, startPoint x: 877, startPoint y: 208, endPoint x: 797, endPoint y: 206, distance: 80.7
click at [877, 208] on select "[PERSON_NAME] ✔ [PERSON_NAME] ❌ [PERSON_NAME] ✔ [PERSON_NAME][GEOGRAPHIC_DATA] ✔" at bounding box center [884, 212] width 231 height 28
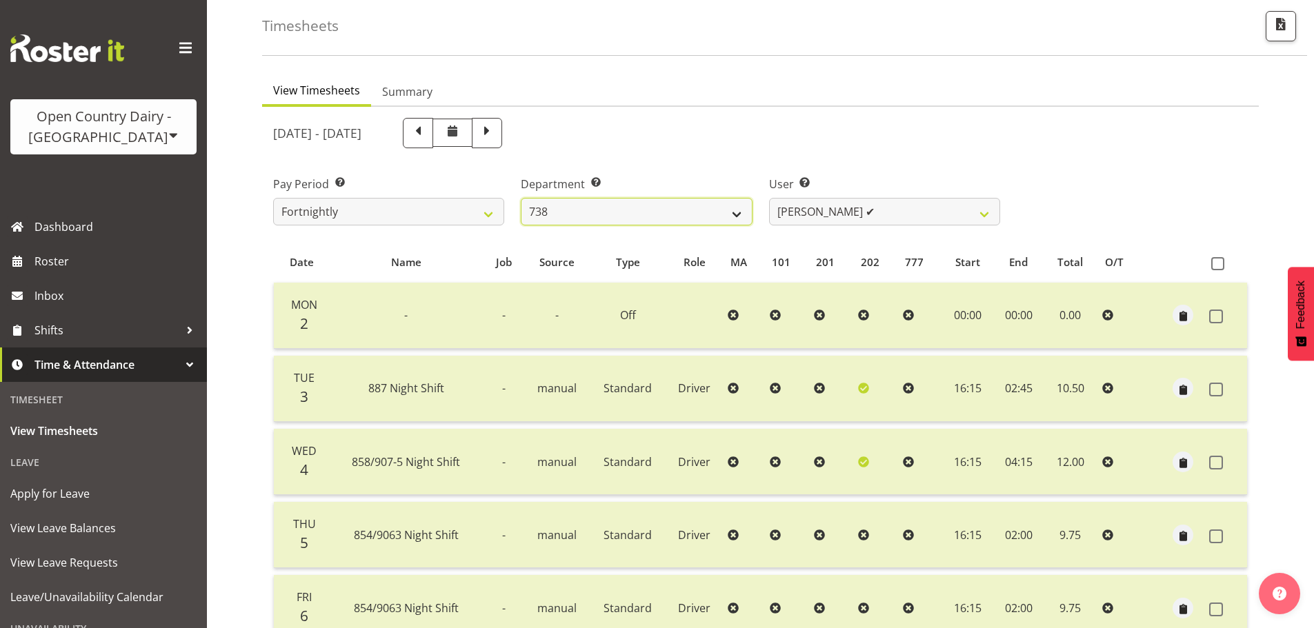
drag, startPoint x: 714, startPoint y: 208, endPoint x: 702, endPoint y: 225, distance: 20.7
click at [713, 208] on select "734 735 736 737 738 739 851 853 854 855 856 858 861 862 865 867-9032 868 869 87…" at bounding box center [636, 212] width 231 height 28
select select "903"
click at [521, 198] on select "734 735 736 737 738 739 851 853 854 855 856 858 861 862 865 867-9032 868 869 87…" at bounding box center [636, 212] width 231 height 28
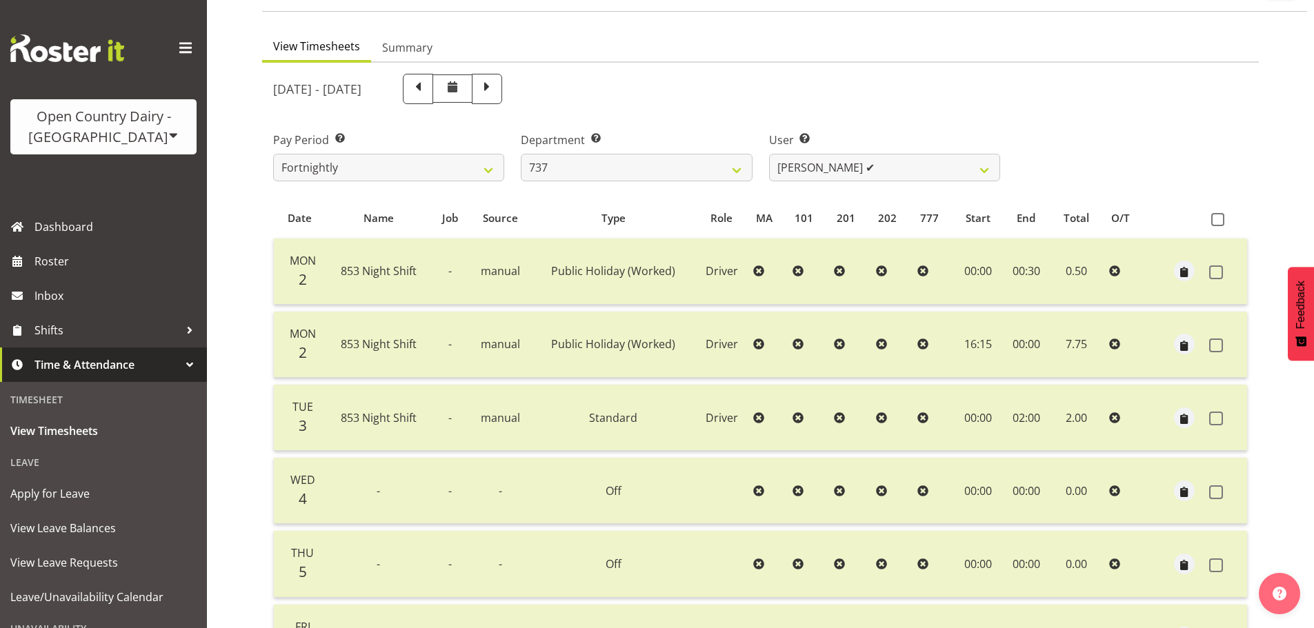
scroll to position [0, 0]
